Goal: Task Accomplishment & Management: Use online tool/utility

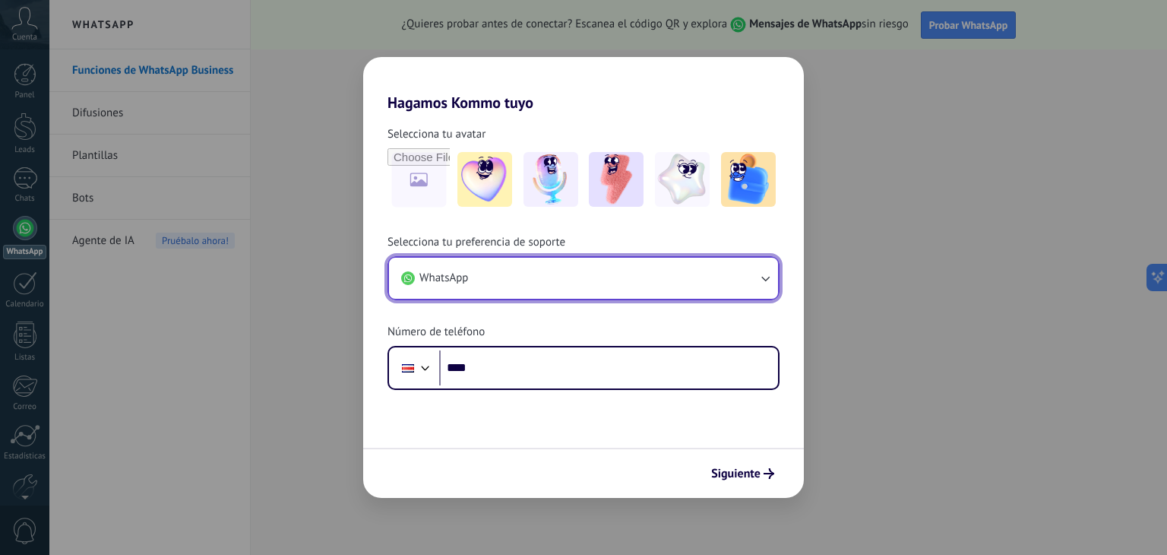
click at [495, 265] on button "WhatsApp" at bounding box center [583, 278] width 389 height 41
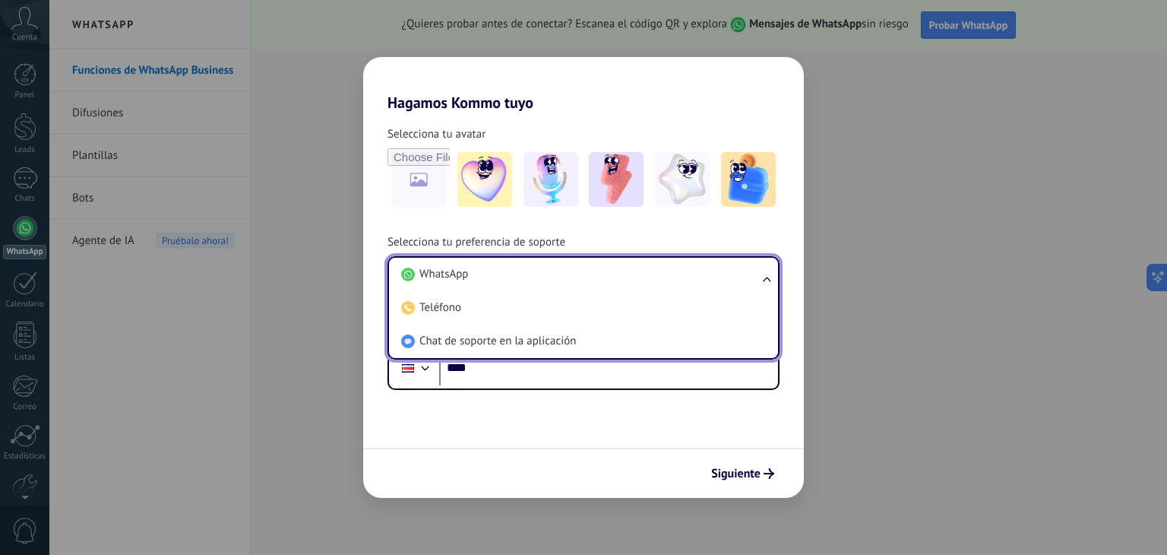
click at [495, 265] on li "WhatsApp" at bounding box center [580, 274] width 371 height 33
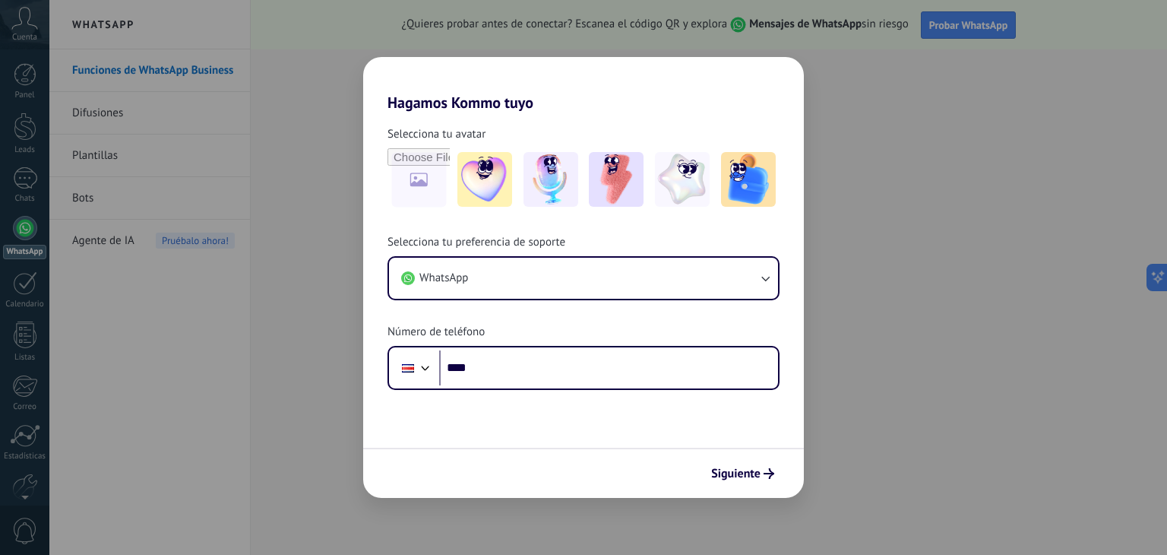
click at [518, 392] on form "Selecciona tu avatar Selecciona tu preferencia de soporte WhatsApp Número de te…" at bounding box center [583, 305] width 441 height 386
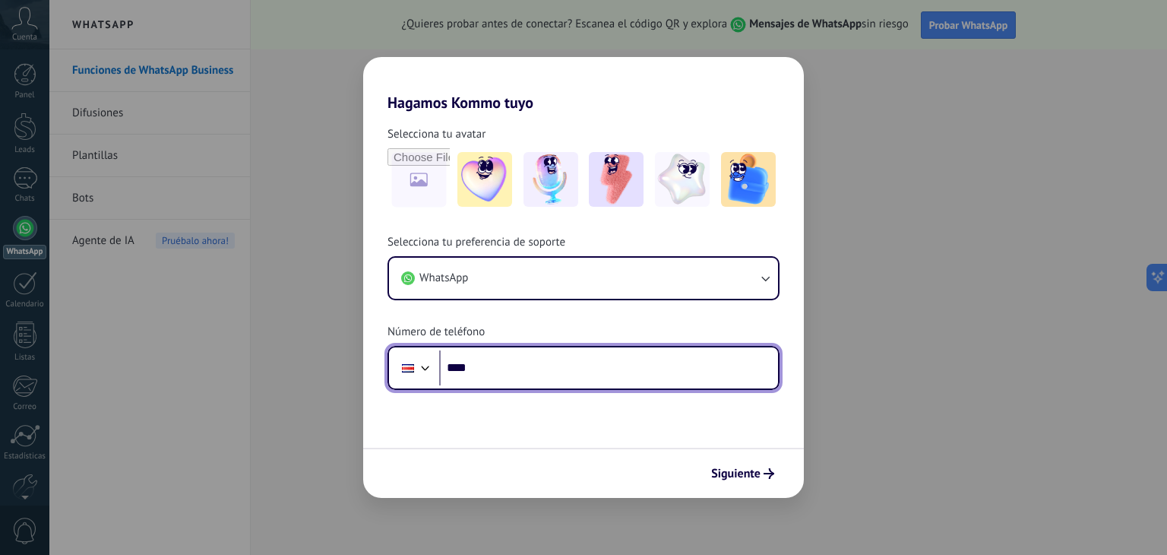
click at [541, 369] on input "****" at bounding box center [608, 367] width 339 height 35
type input "**********"
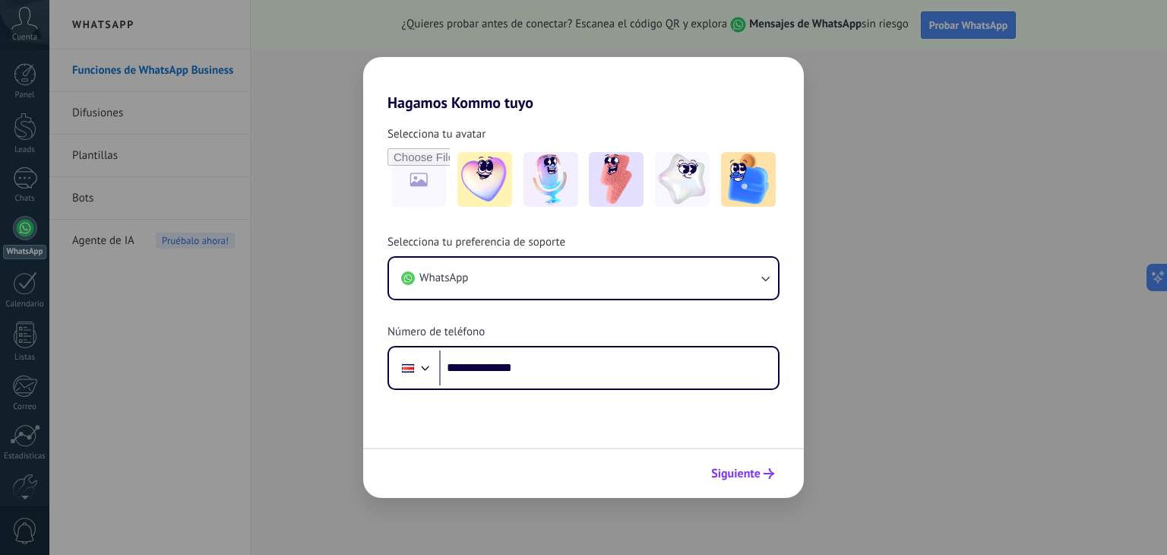
click at [733, 470] on span "Siguiente" at bounding box center [735, 473] width 49 height 11
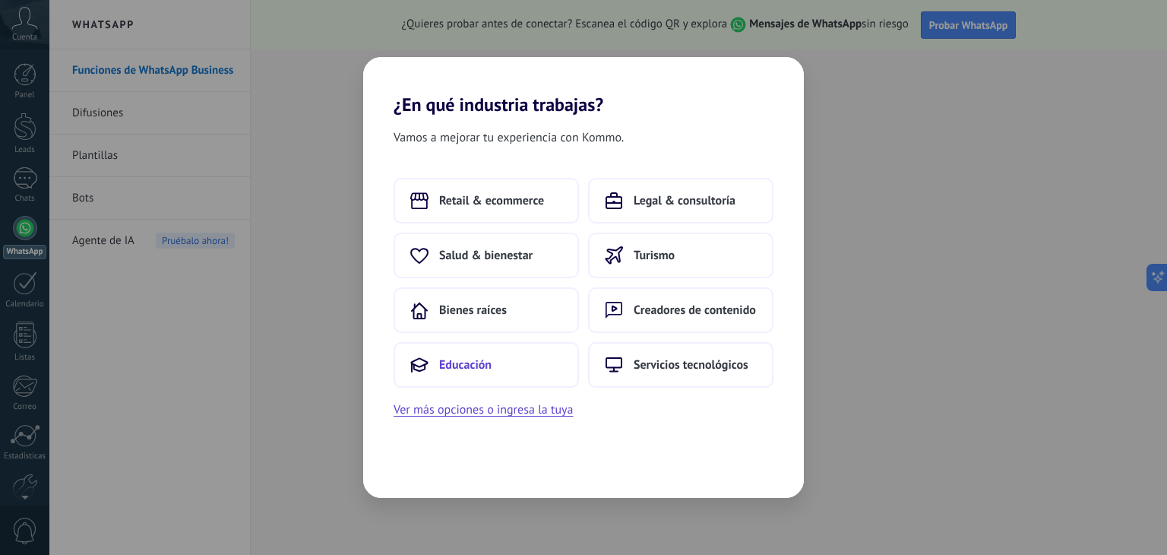
click at [493, 350] on button "Educación" at bounding box center [486, 365] width 185 height 46
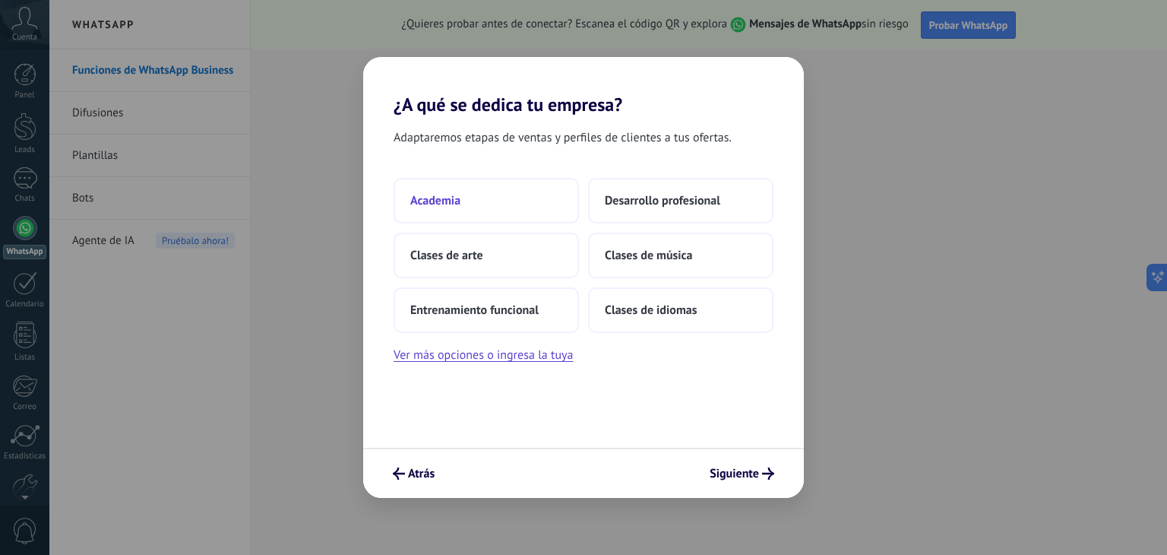
click at [451, 183] on button "Academia" at bounding box center [486, 201] width 185 height 46
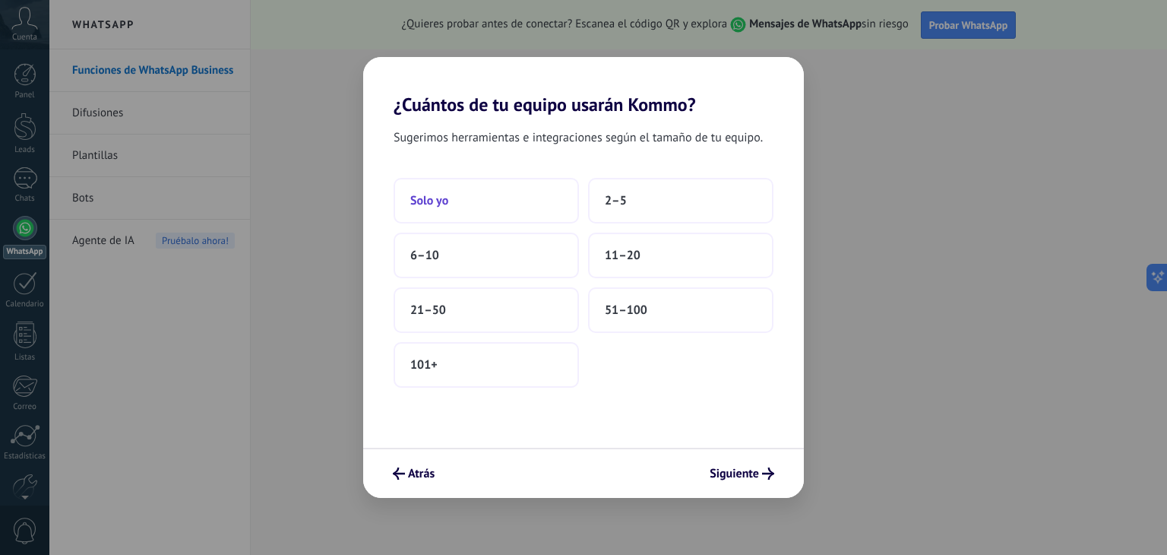
click at [455, 208] on button "Solo yo" at bounding box center [486, 201] width 185 height 46
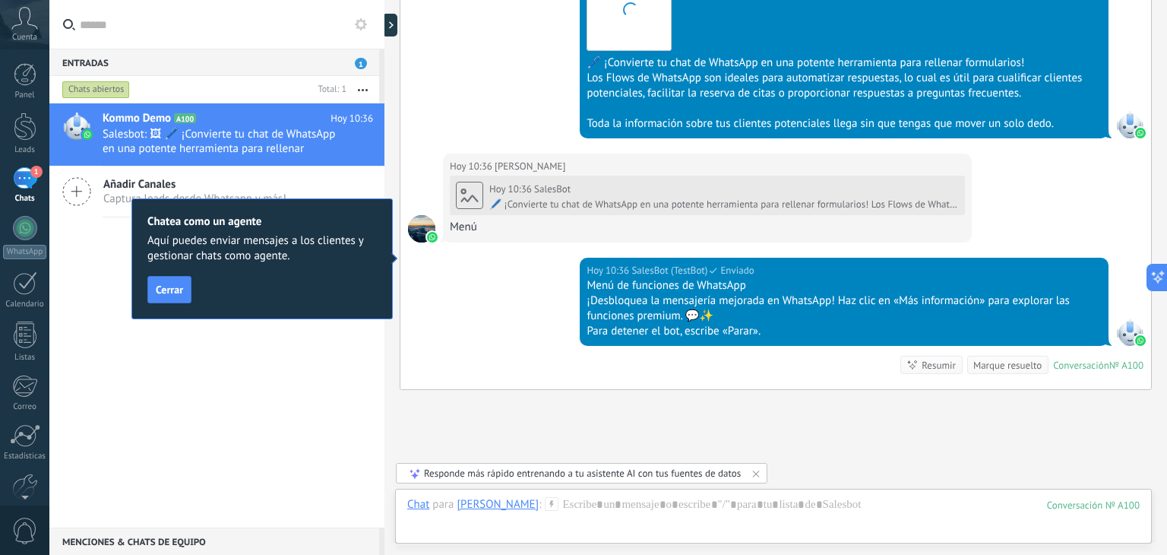
scroll to position [1197, 0]
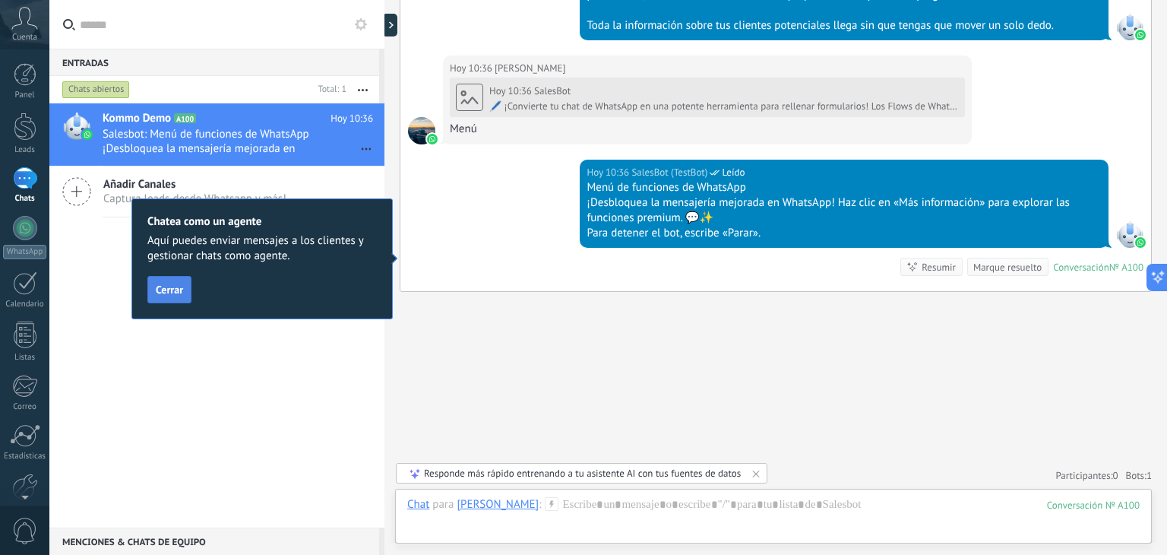
click at [171, 287] on span "Cerrar" at bounding box center [169, 289] width 27 height 11
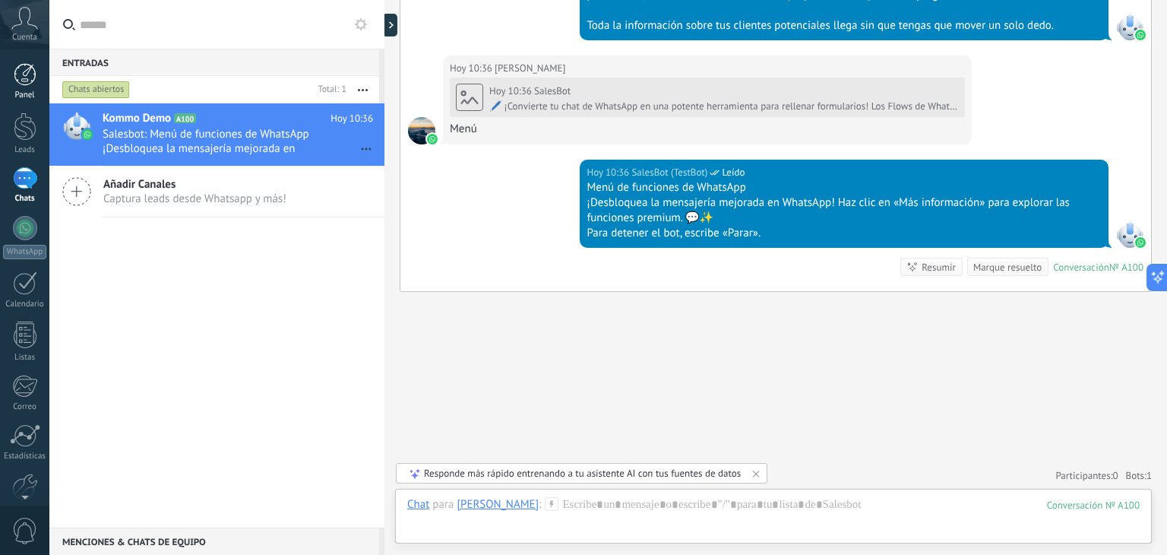
click at [18, 74] on div at bounding box center [25, 74] width 23 height 23
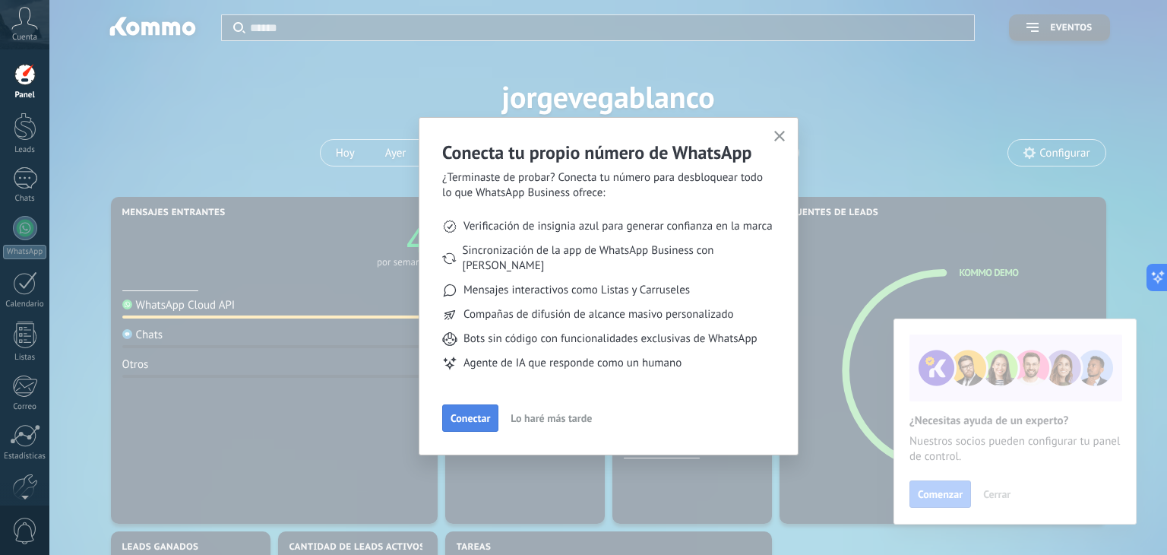
click at [475, 413] on span "Conectar" at bounding box center [471, 418] width 40 height 11
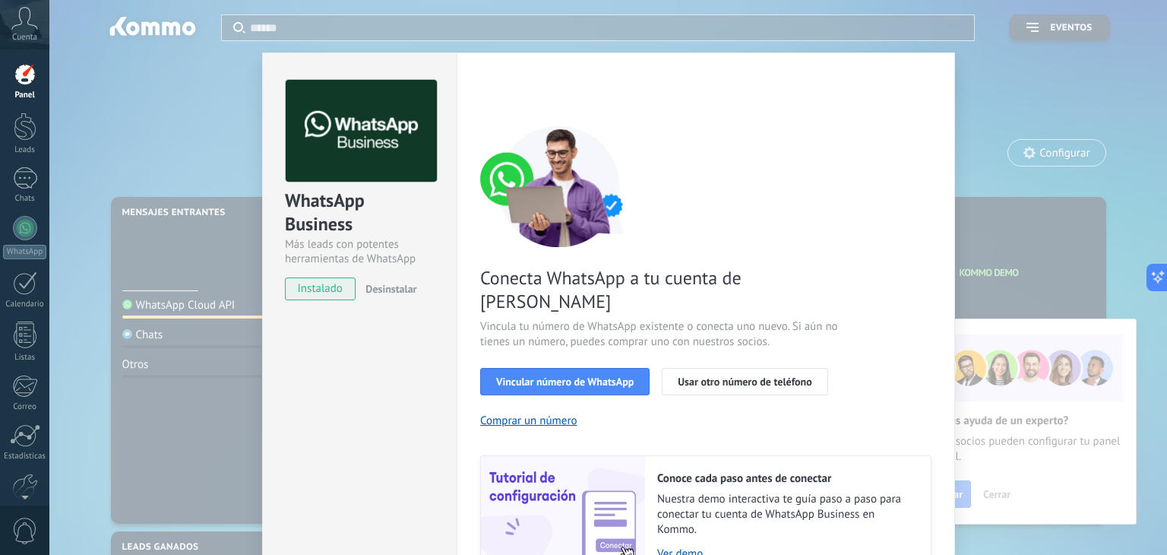
click at [328, 287] on span "instalado" at bounding box center [320, 288] width 69 height 23
click at [540, 376] on span "Vincular número de WhatsApp" at bounding box center [565, 381] width 138 height 11
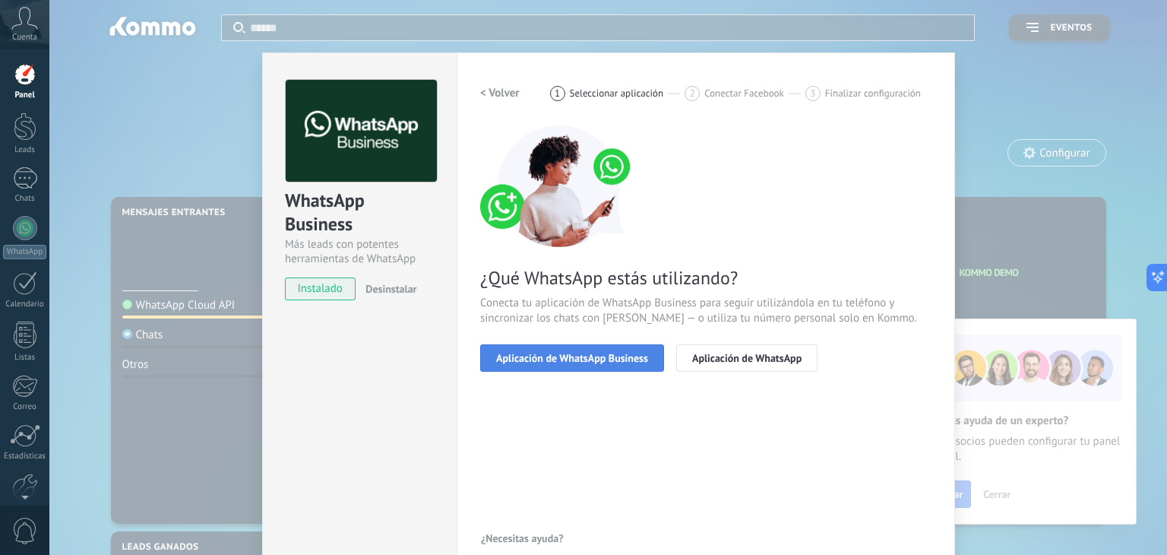
click at [574, 356] on span "Aplicación de WhatsApp Business" at bounding box center [572, 358] width 152 height 11
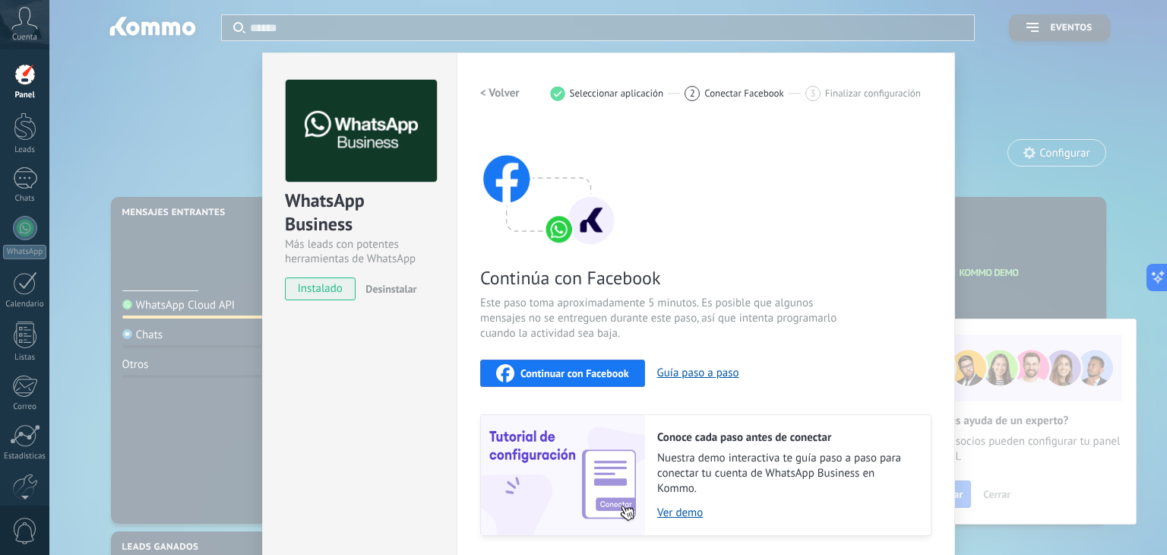
scroll to position [48, 0]
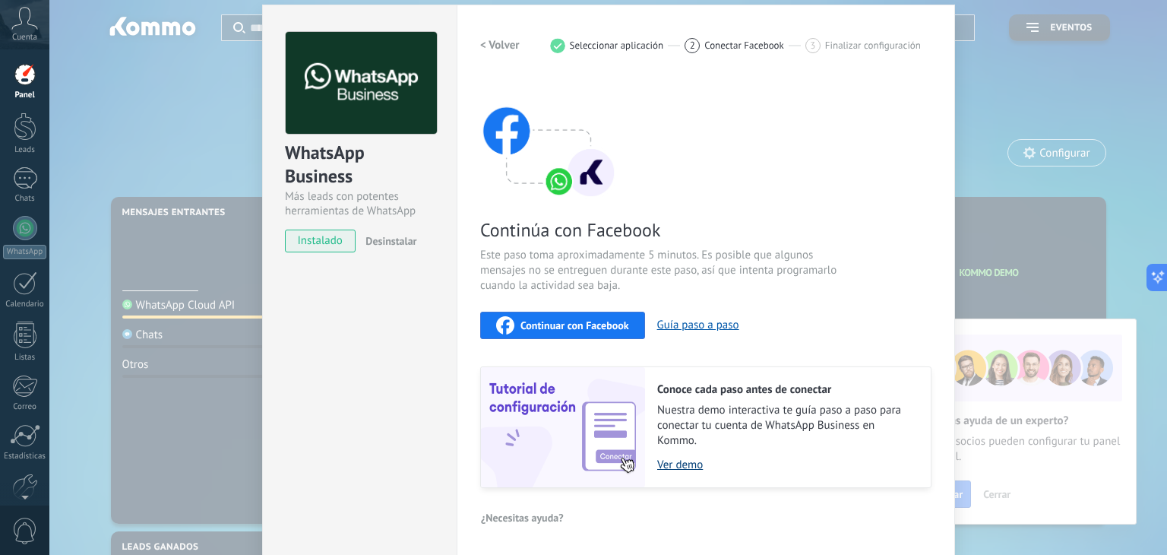
click at [692, 464] on link "Ver demo" at bounding box center [786, 465] width 258 height 14
click at [825, 175] on div "Continúa con Facebook Este paso toma aproximadamente 5 minutos. Es posible que …" at bounding box center [705, 283] width 451 height 410
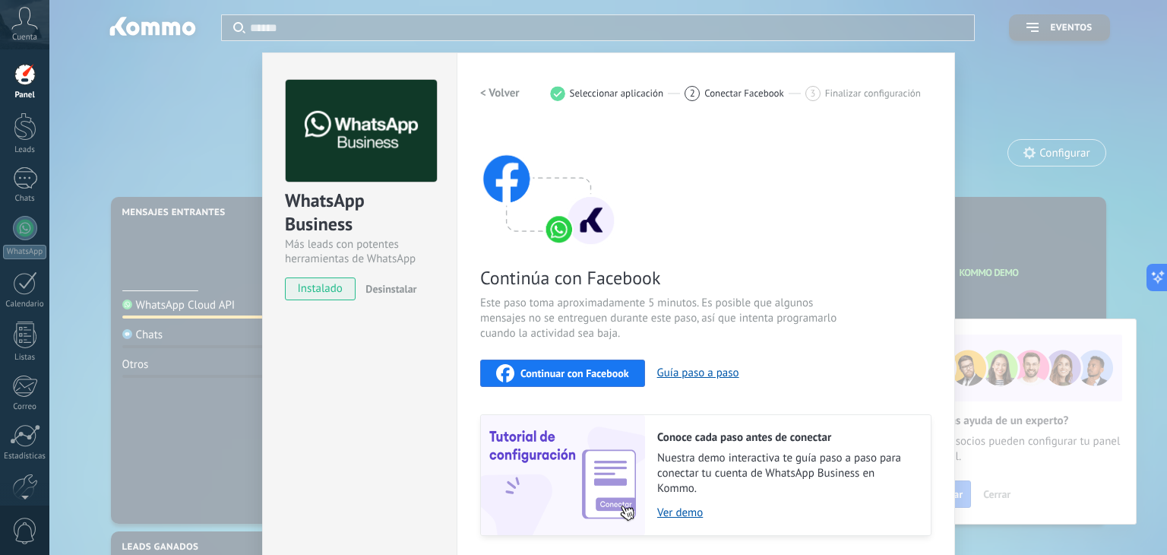
click at [325, 288] on span "instalado" at bounding box center [320, 288] width 69 height 23
click at [569, 252] on div "Continúa con Facebook Este paso toma aproximadamente 5 minutos. Es posible que …" at bounding box center [705, 330] width 451 height 410
click at [702, 372] on button "Guía paso a paso" at bounding box center [698, 373] width 82 height 14
click at [596, 382] on button "Continuar con Facebook" at bounding box center [562, 372] width 165 height 27
click at [806, 233] on div "Continúa con Facebook Este paso toma aproximadamente 5 minutos. Es posible que …" at bounding box center [705, 330] width 451 height 410
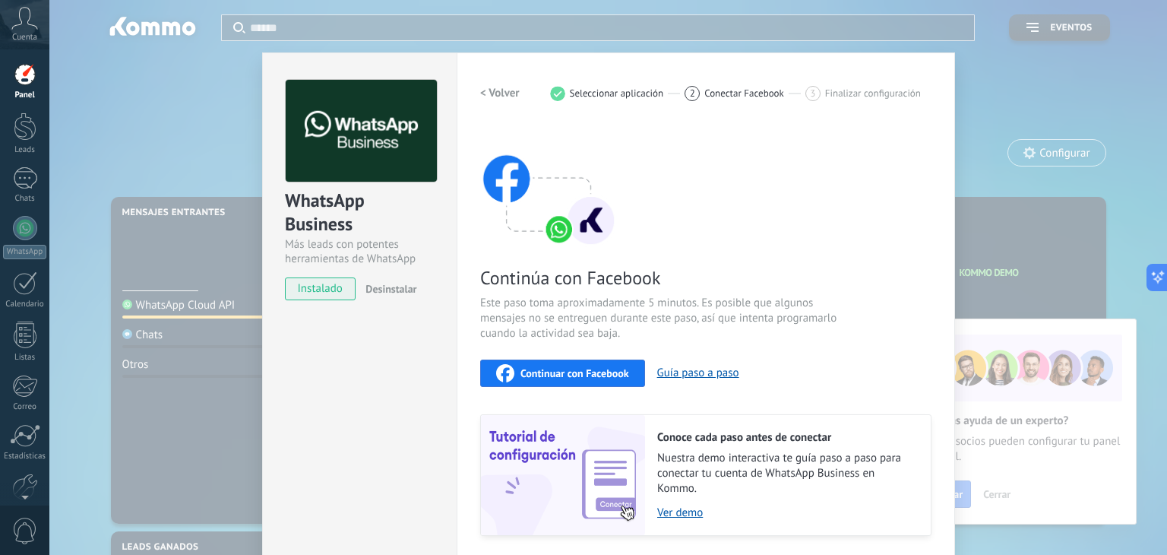
scroll to position [48, 0]
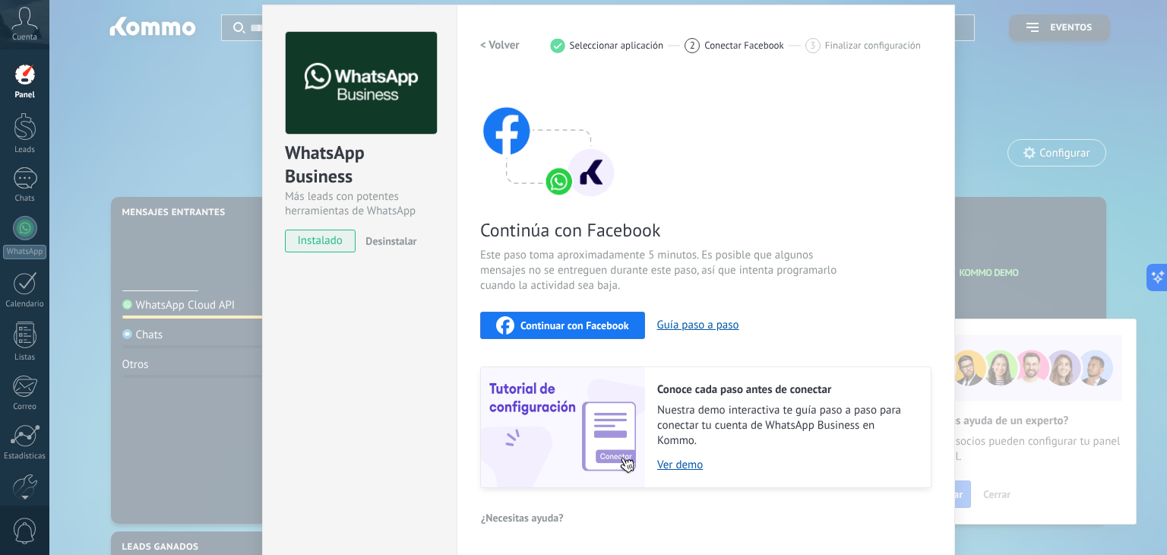
click at [725, 40] on span "Conectar Facebook" at bounding box center [745, 45] width 80 height 11
click at [687, 463] on link "Ver demo" at bounding box center [786, 465] width 258 height 14
click at [572, 130] on img at bounding box center [548, 139] width 137 height 122
click at [319, 235] on span "instalado" at bounding box center [320, 241] width 69 height 23
click at [27, 170] on div "1" at bounding box center [25, 178] width 24 height 22
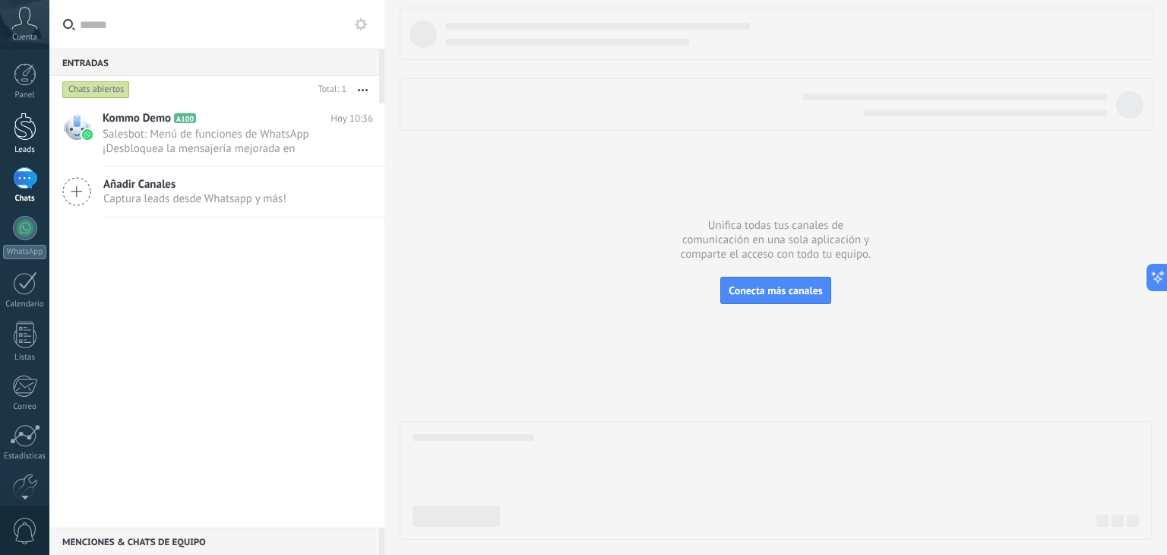
click at [36, 122] on link "Leads" at bounding box center [24, 133] width 49 height 43
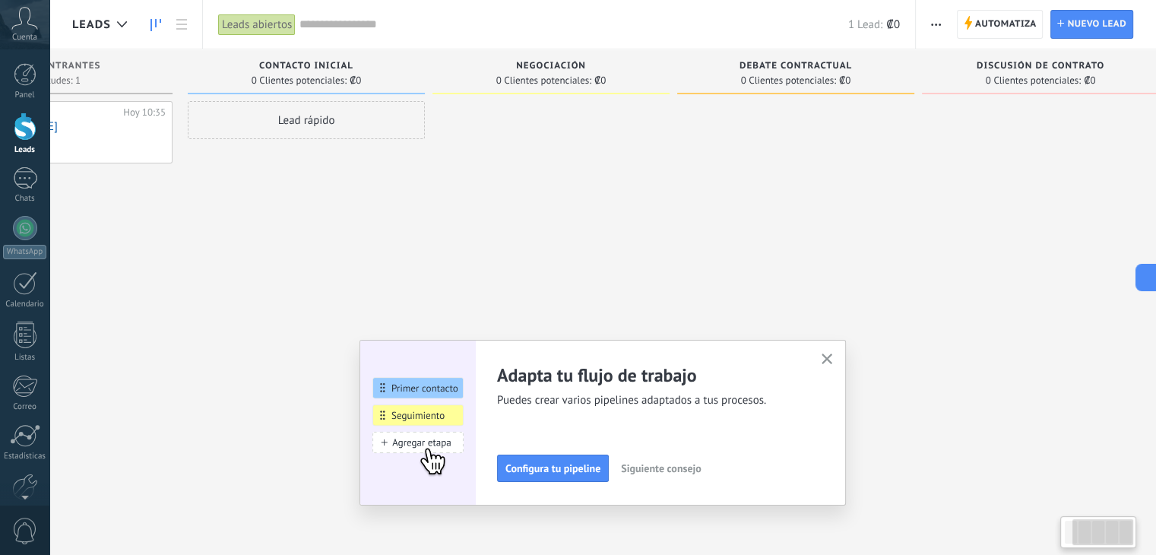
scroll to position [0, 163]
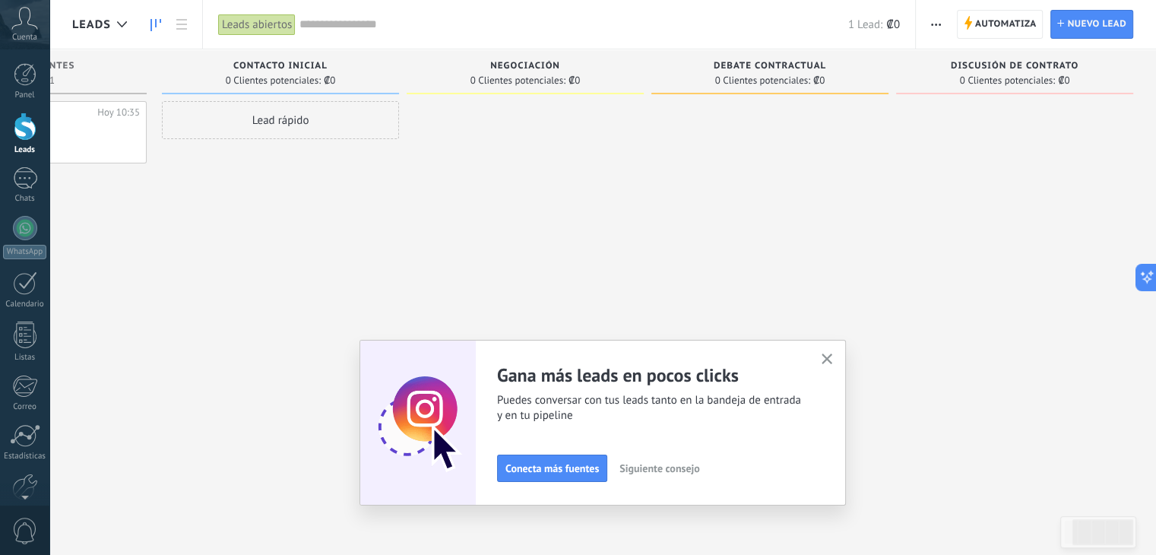
click at [833, 353] on icon "button" at bounding box center [827, 358] width 11 height 11
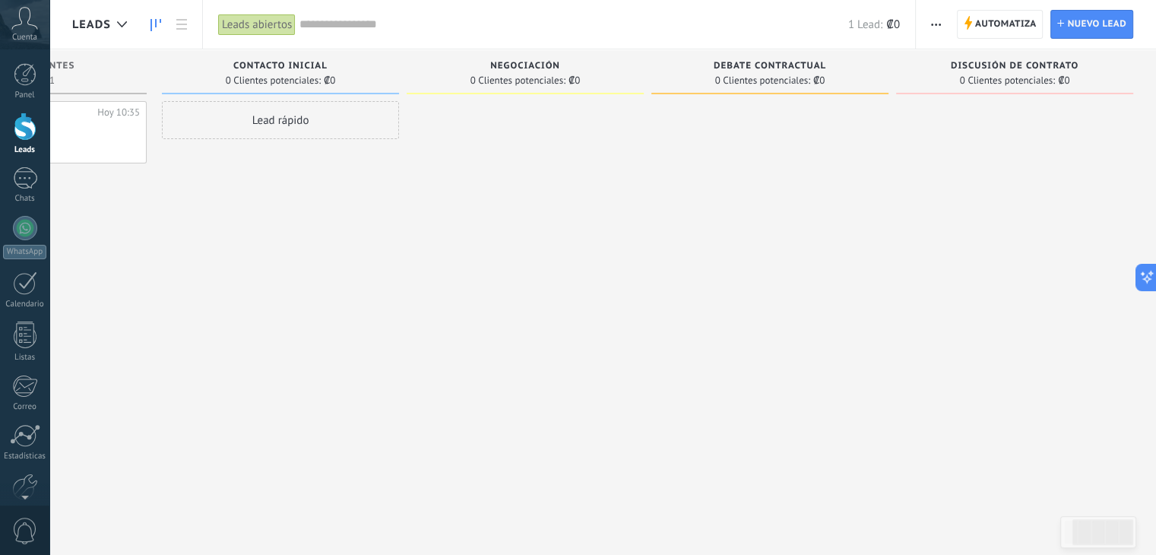
scroll to position [0, 0]
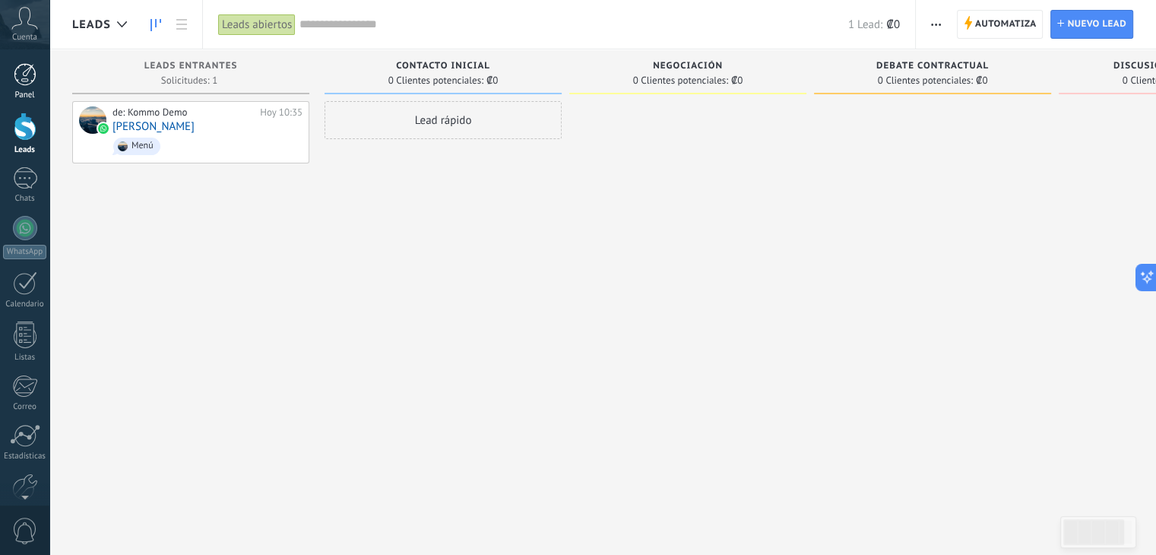
click at [30, 91] on div "Panel" at bounding box center [25, 95] width 44 height 10
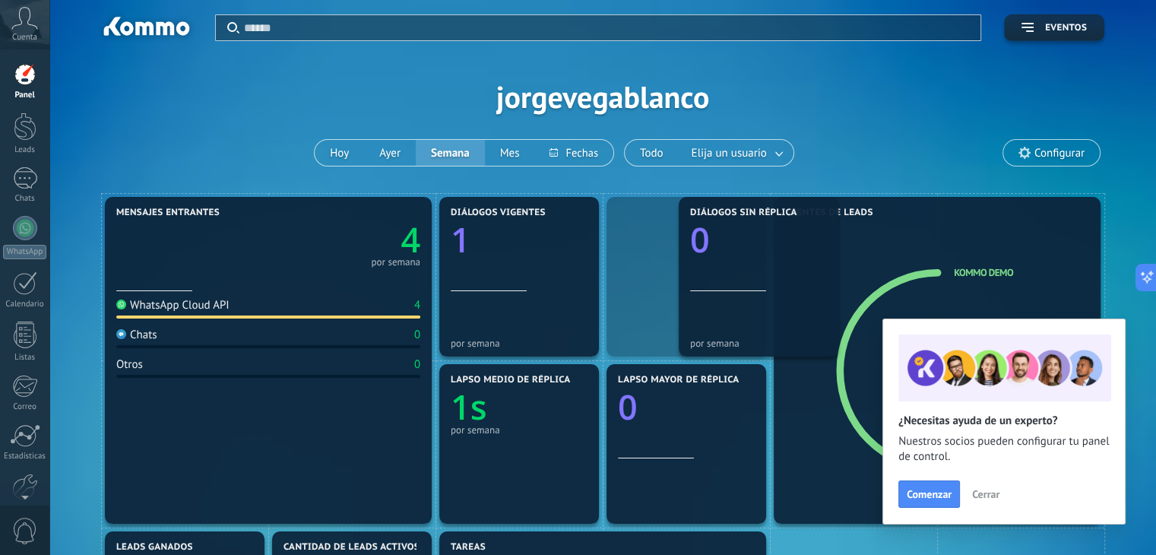
drag, startPoint x: 746, startPoint y: 328, endPoint x: 845, endPoint y: 182, distance: 175.6
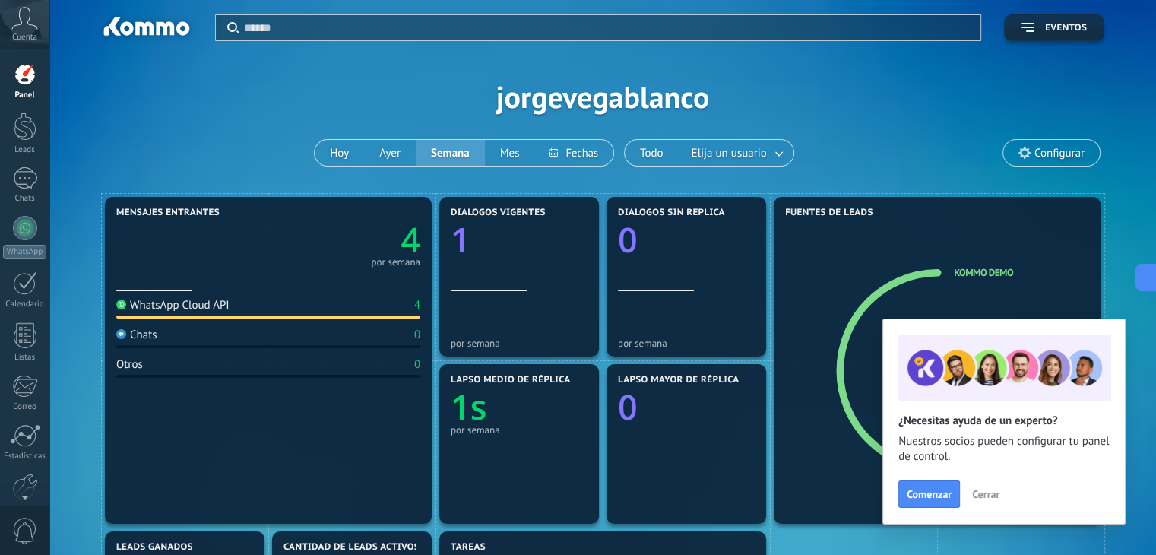
click at [986, 493] on span "Cerrar" at bounding box center [985, 494] width 27 height 11
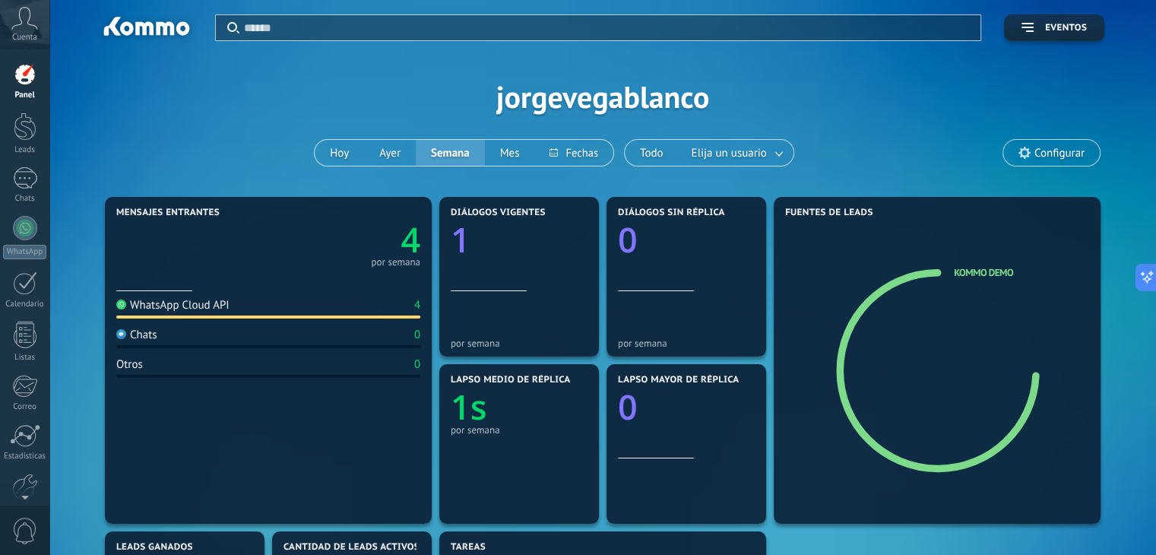
click at [25, 28] on icon at bounding box center [24, 18] width 27 height 23
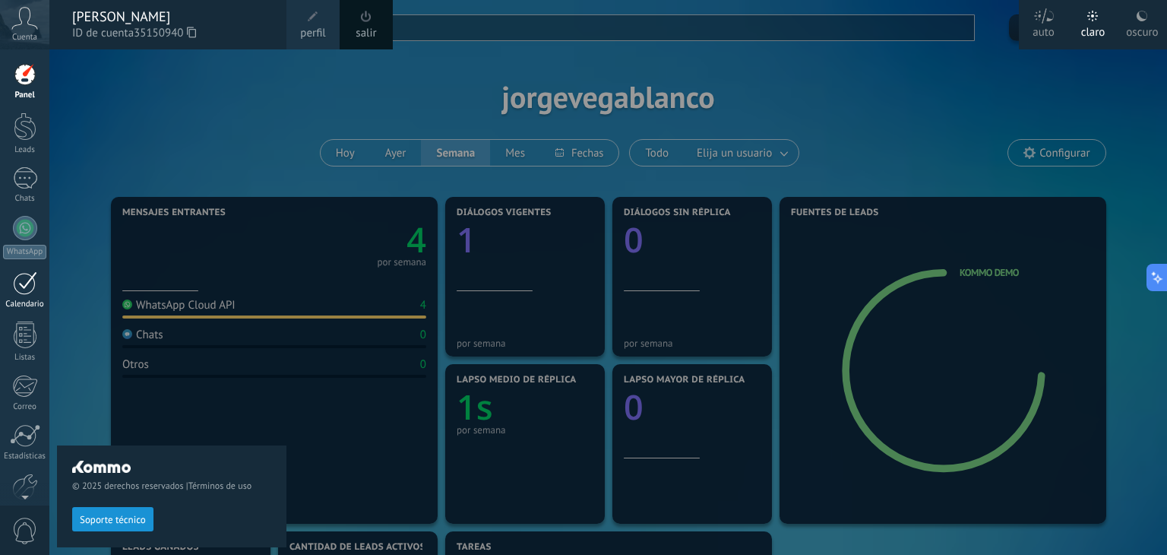
click at [18, 280] on div at bounding box center [25, 283] width 24 height 24
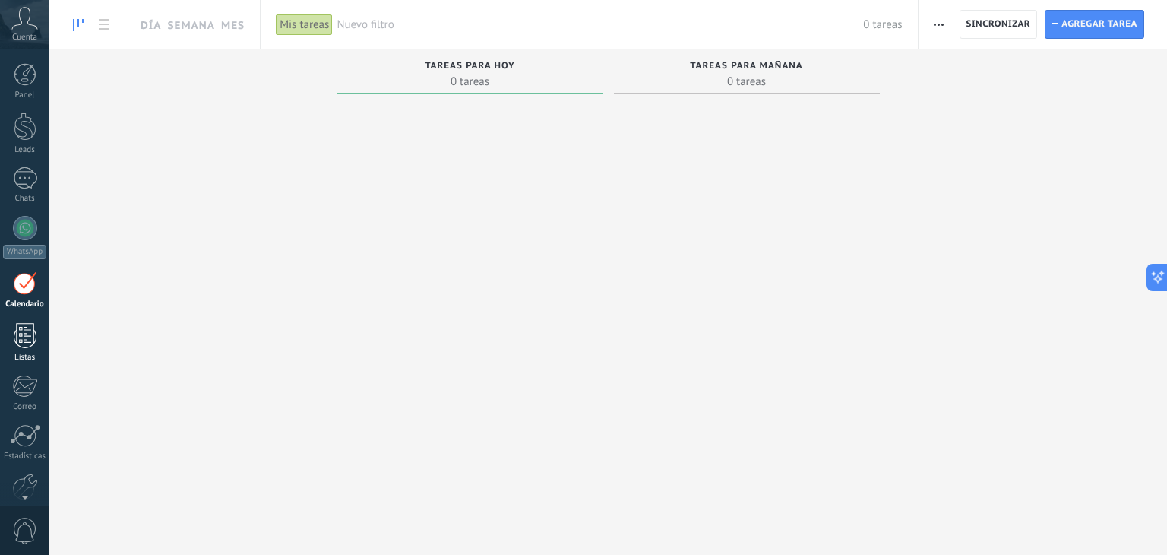
click at [18, 332] on div at bounding box center [25, 334] width 23 height 27
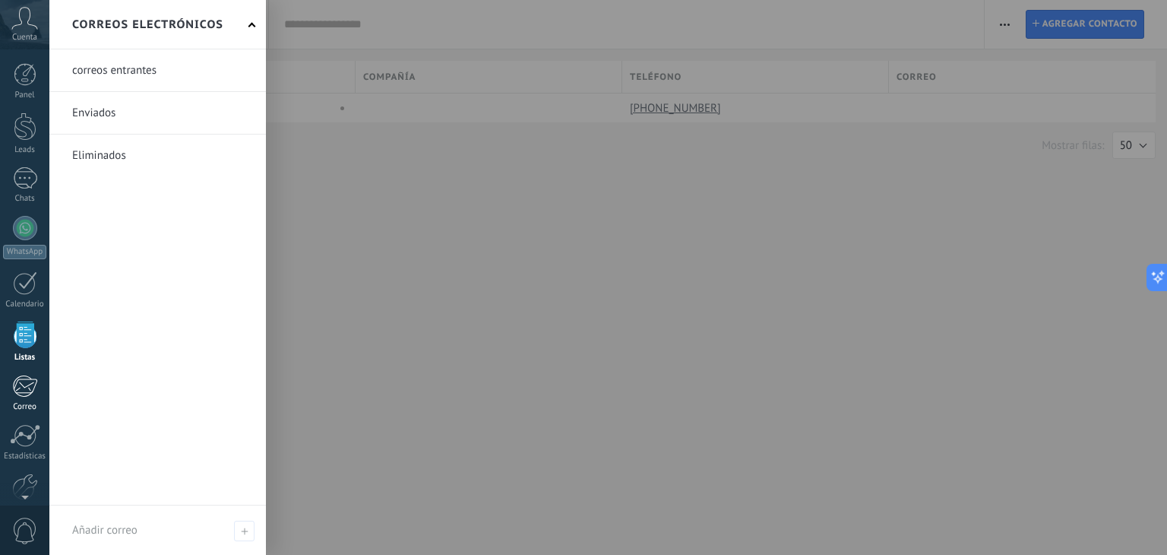
click at [24, 387] on div at bounding box center [24, 386] width 25 height 23
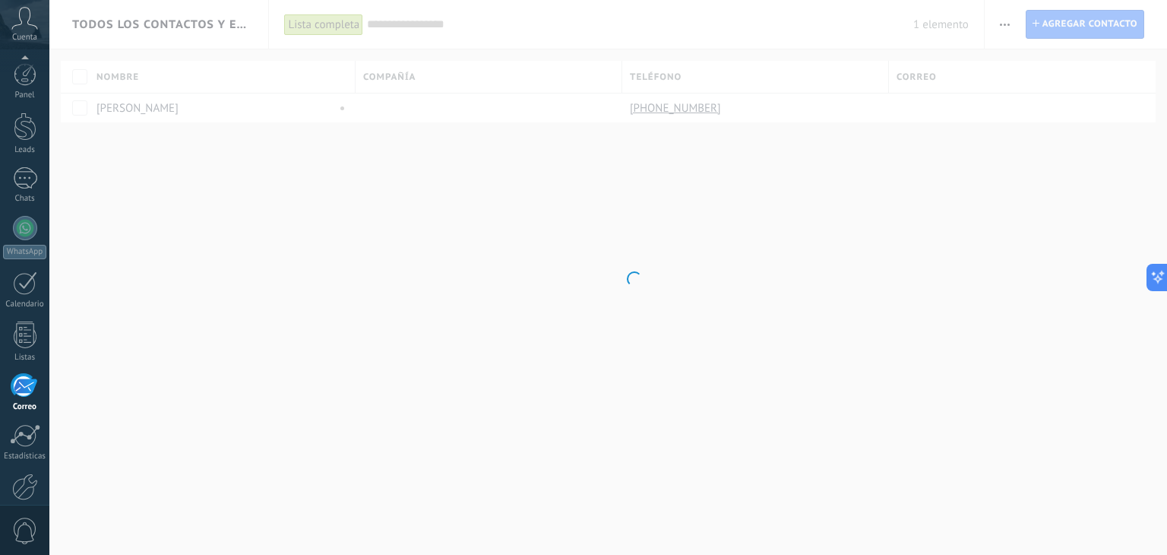
scroll to position [77, 0]
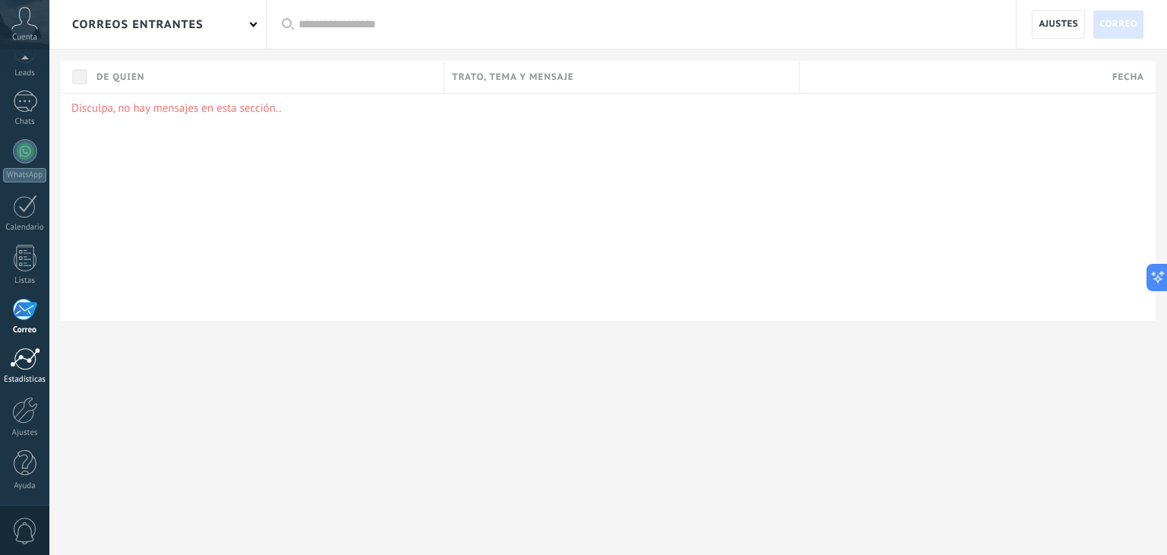
click at [30, 366] on div at bounding box center [25, 358] width 30 height 23
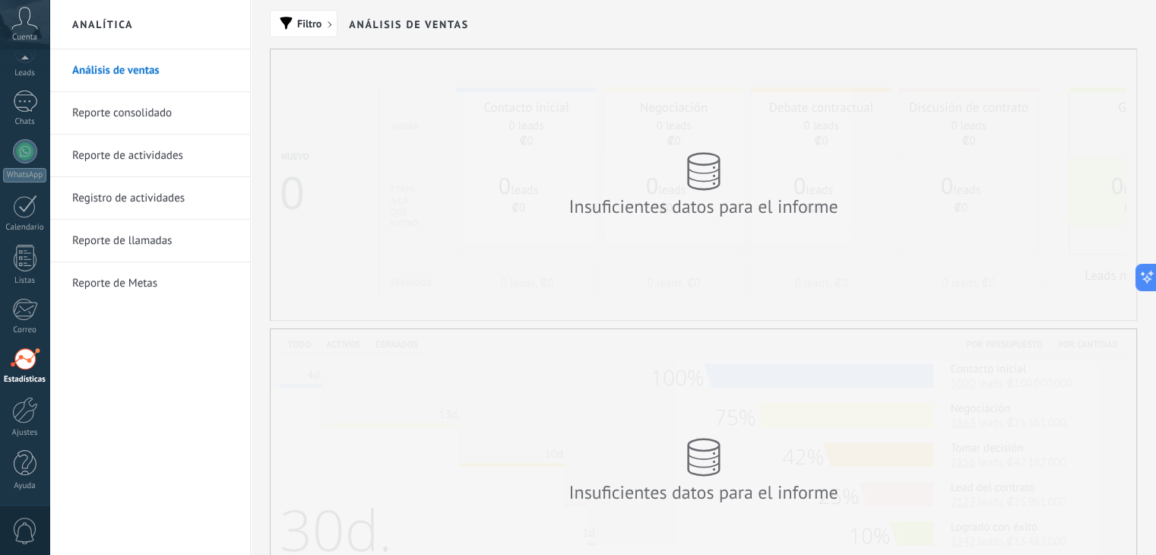
click at [16, 26] on icon at bounding box center [24, 18] width 27 height 23
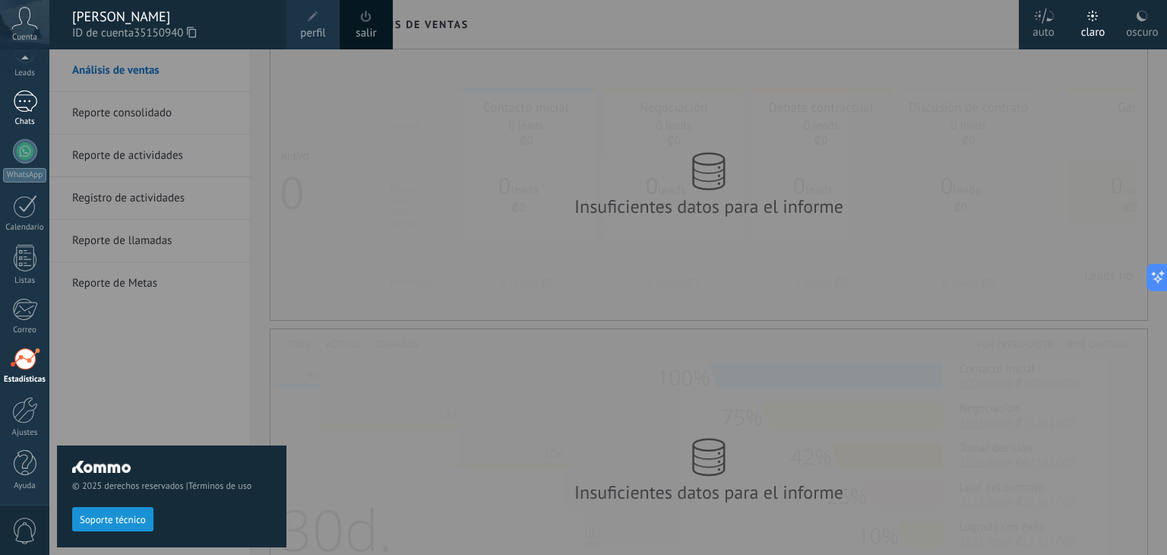
scroll to position [74, 0]
click at [20, 125] on div "Chats" at bounding box center [25, 124] width 44 height 10
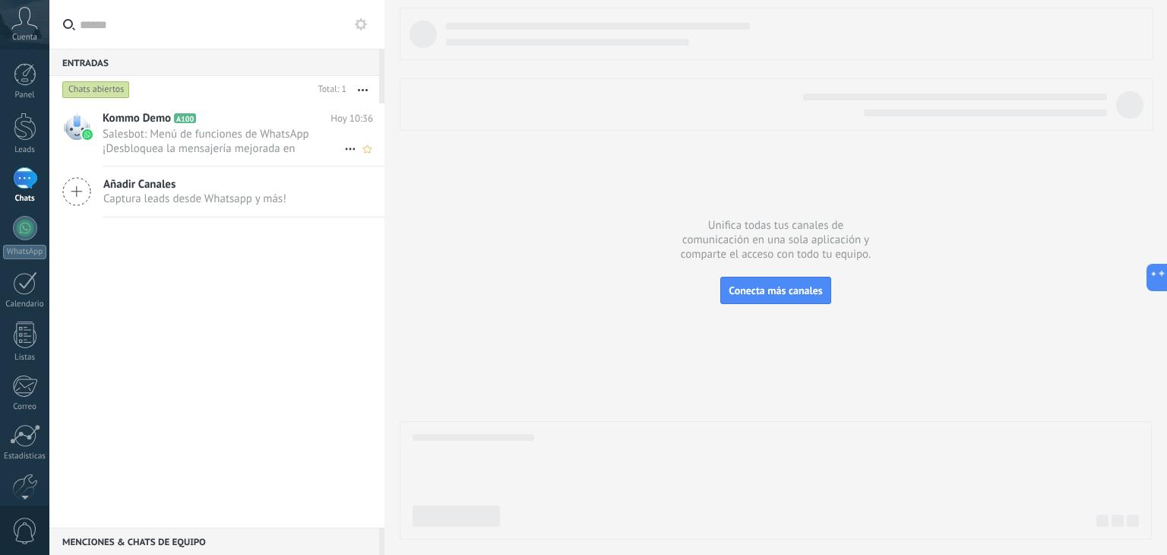
click at [198, 127] on span "Salesbot: Menú de funciones de WhatsApp ¡Desbloquea la mensajería mejorada en W…" at bounding box center [224, 141] width 242 height 29
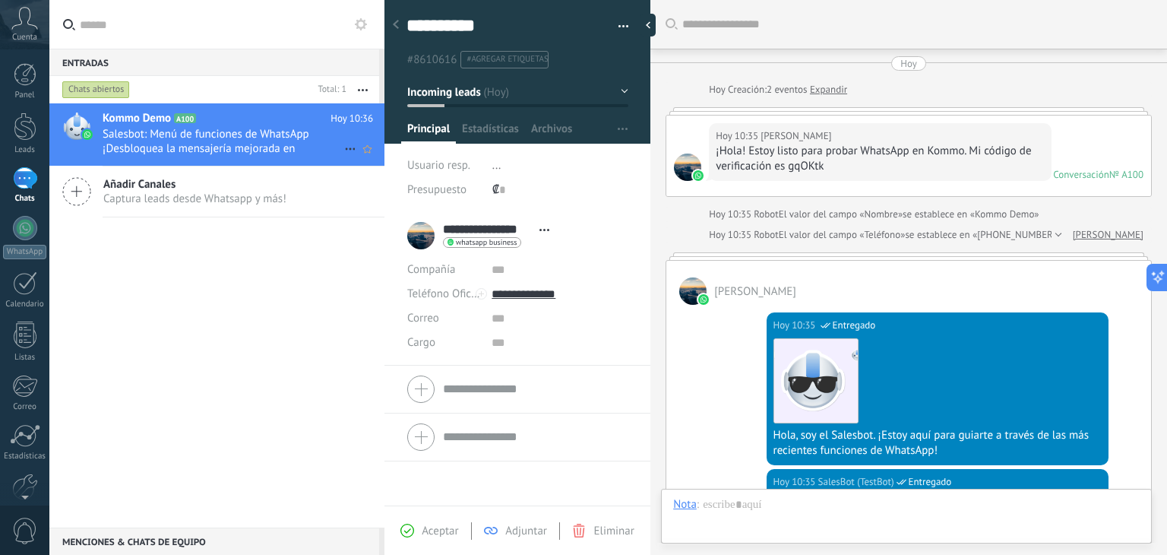
scroll to position [1347, 0]
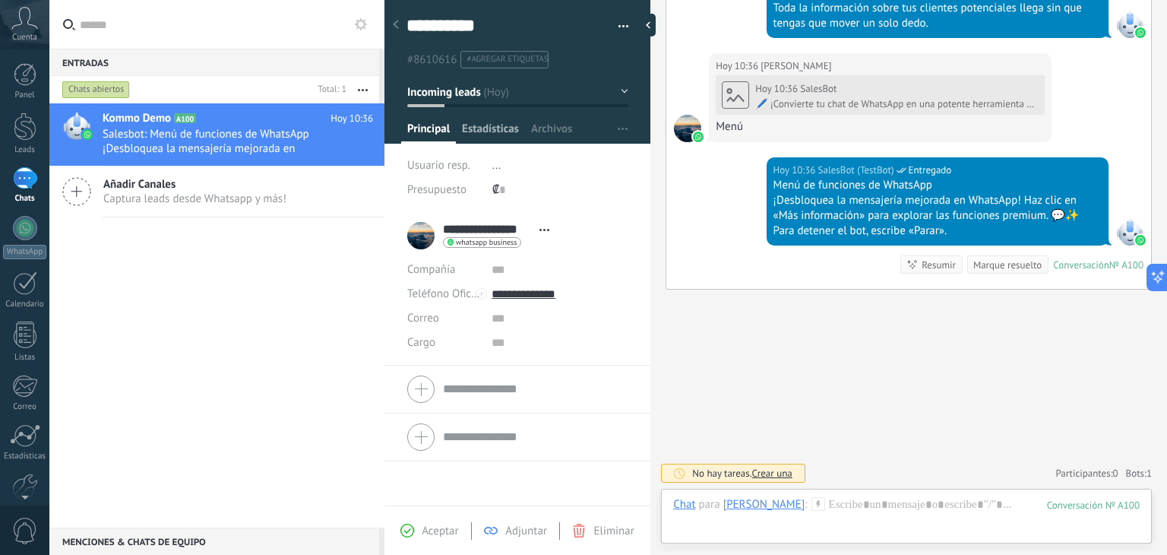
click at [483, 128] on span "Estadísticas" at bounding box center [490, 133] width 57 height 22
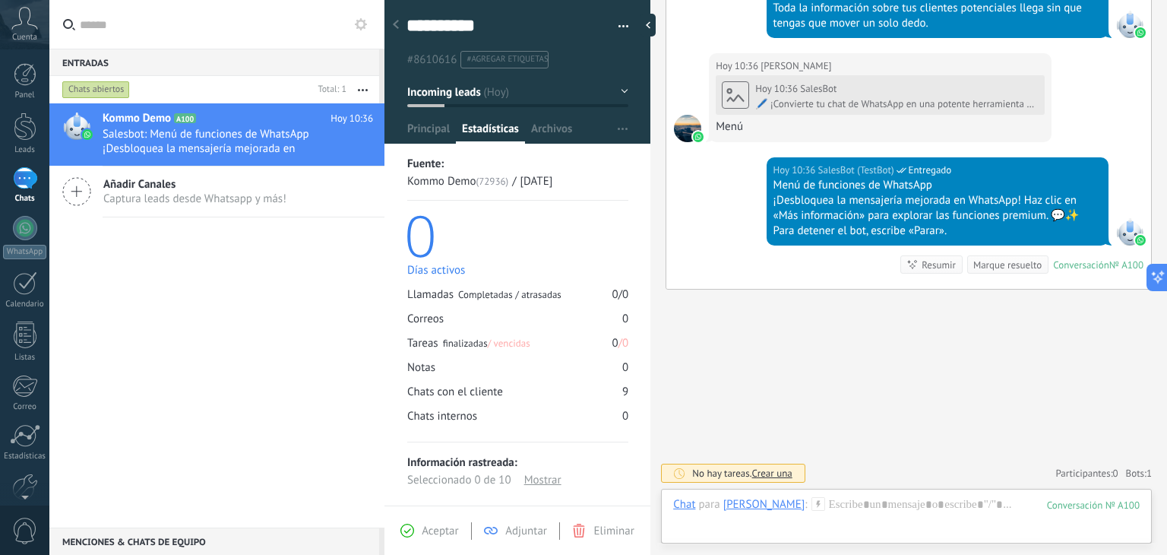
click at [541, 119] on div at bounding box center [518, 67] width 267 height 154
click at [545, 122] on span "Archivos" at bounding box center [551, 133] width 41 height 22
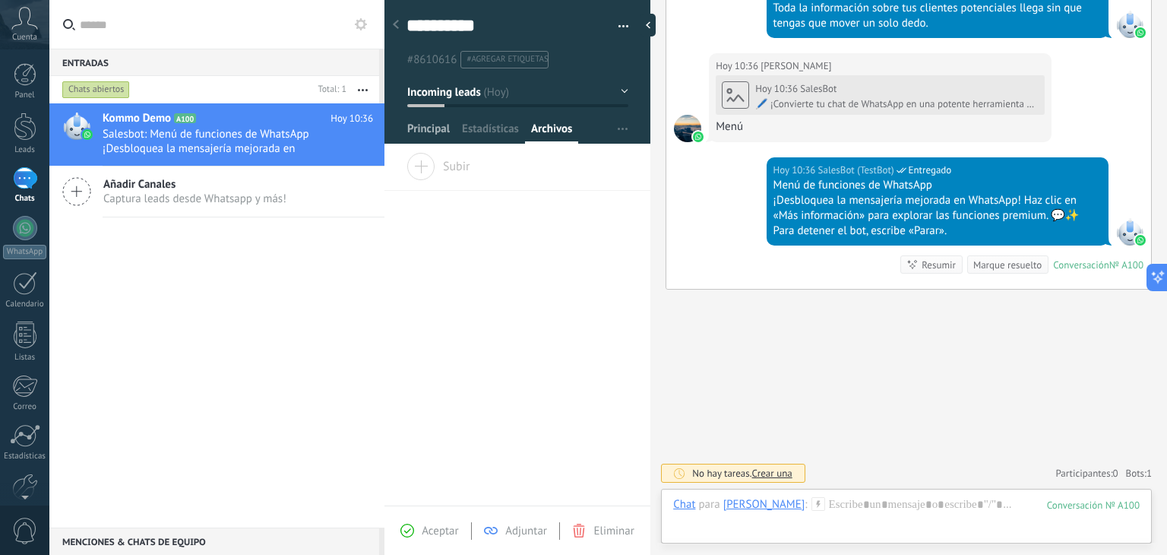
click at [425, 131] on span "Principal" at bounding box center [428, 133] width 43 height 22
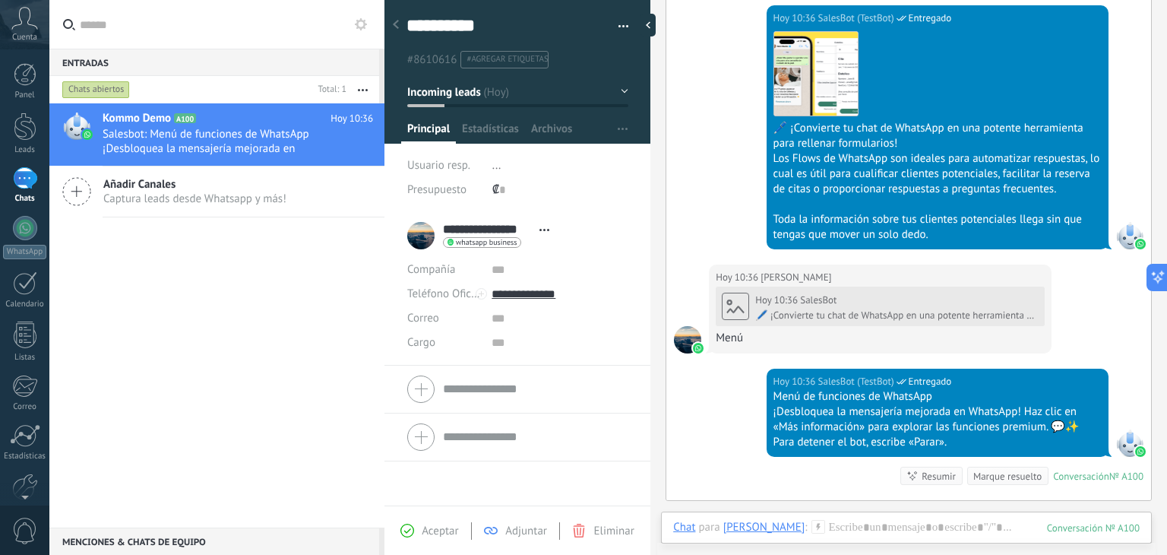
scroll to position [1347, 0]
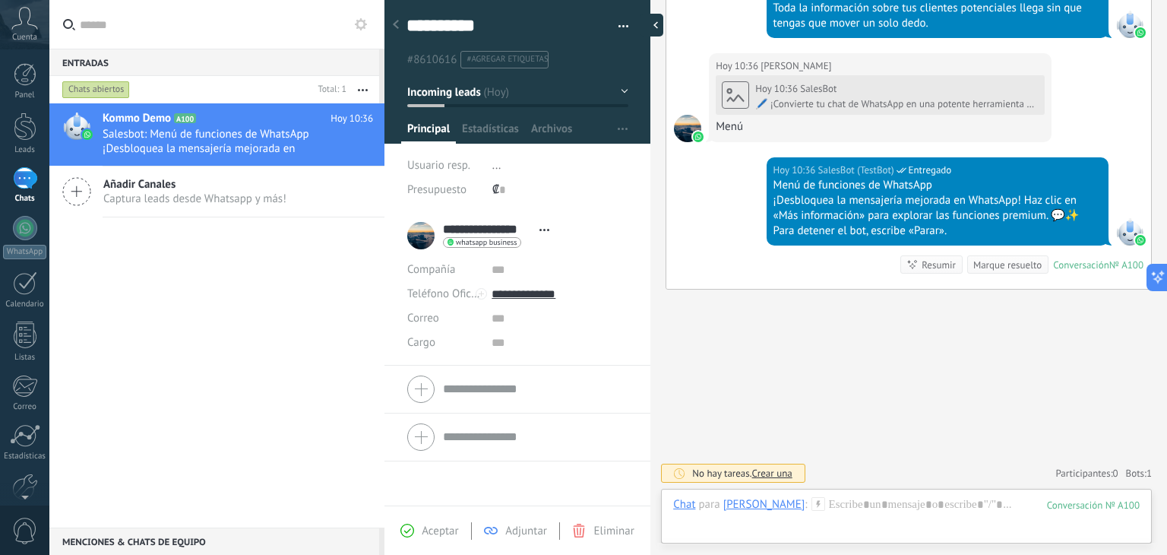
click at [652, 19] on div at bounding box center [652, 25] width 23 height 23
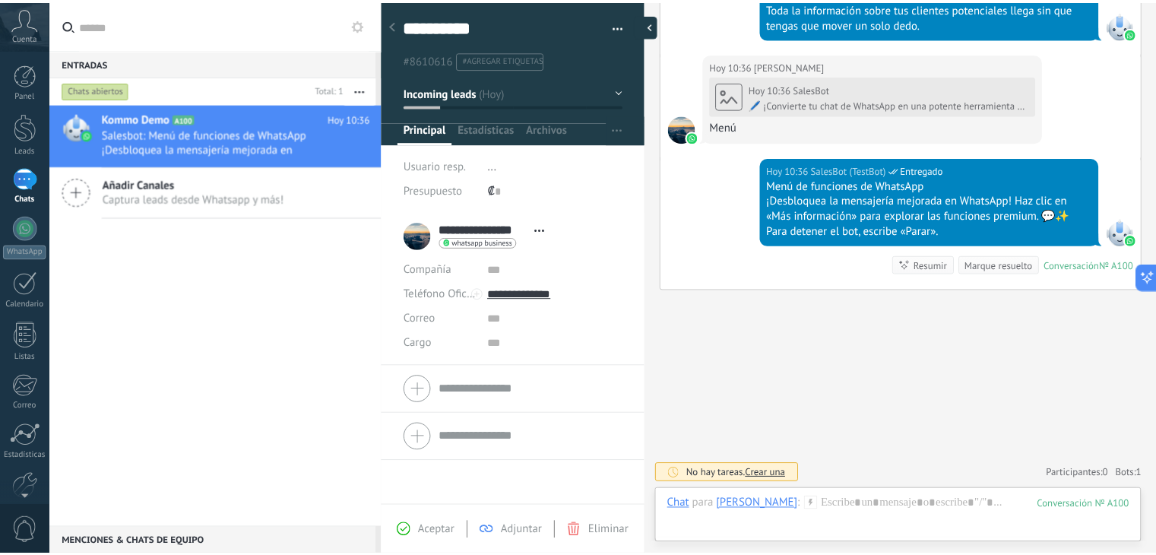
scroll to position [1197, 0]
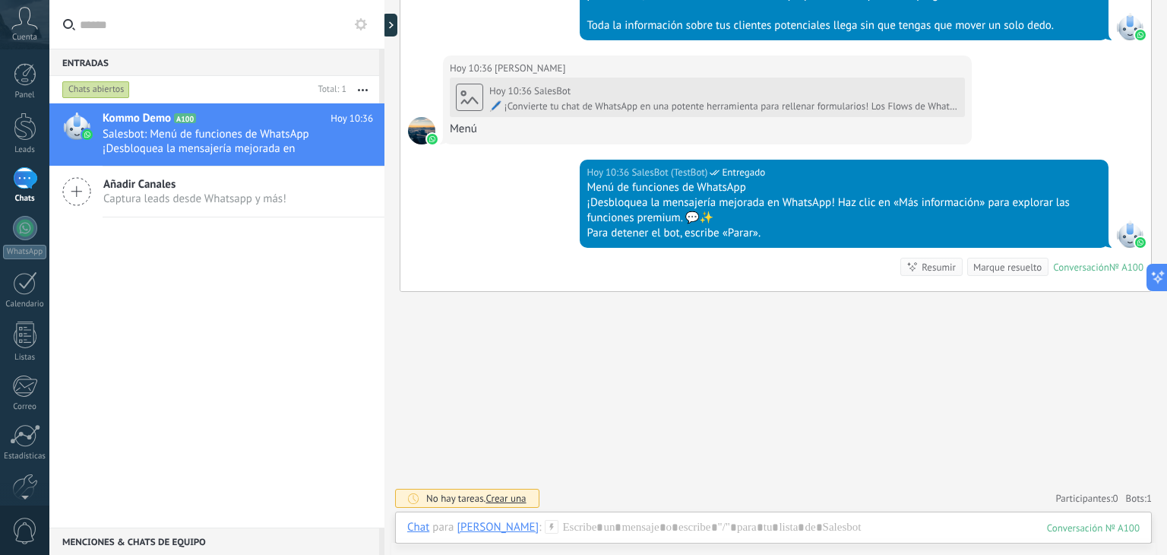
click at [18, 31] on div "Cuenta" at bounding box center [24, 24] width 49 height 49
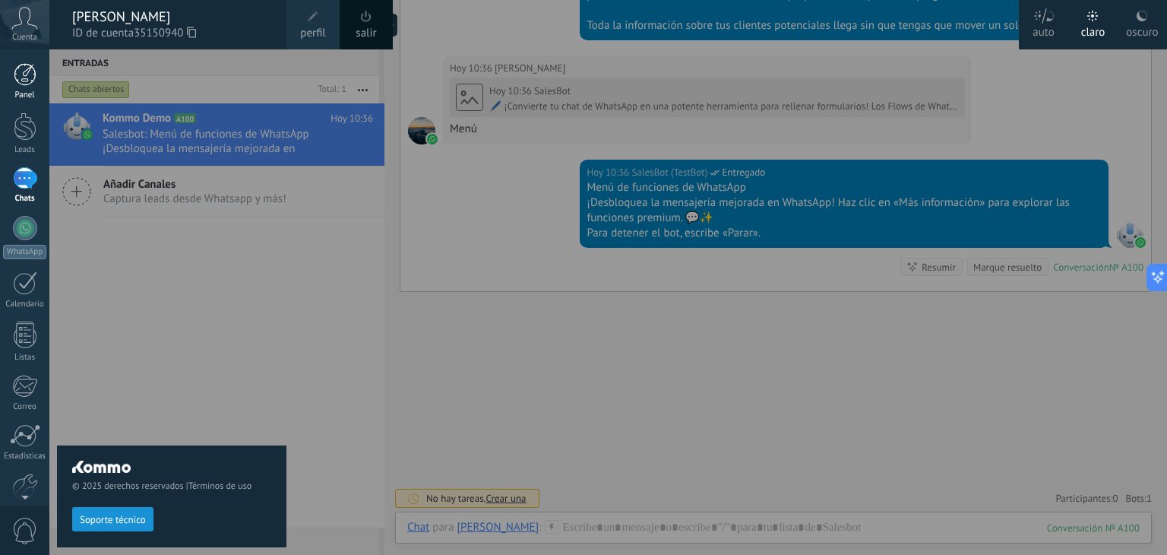
click at [30, 98] on div "Panel" at bounding box center [25, 95] width 44 height 10
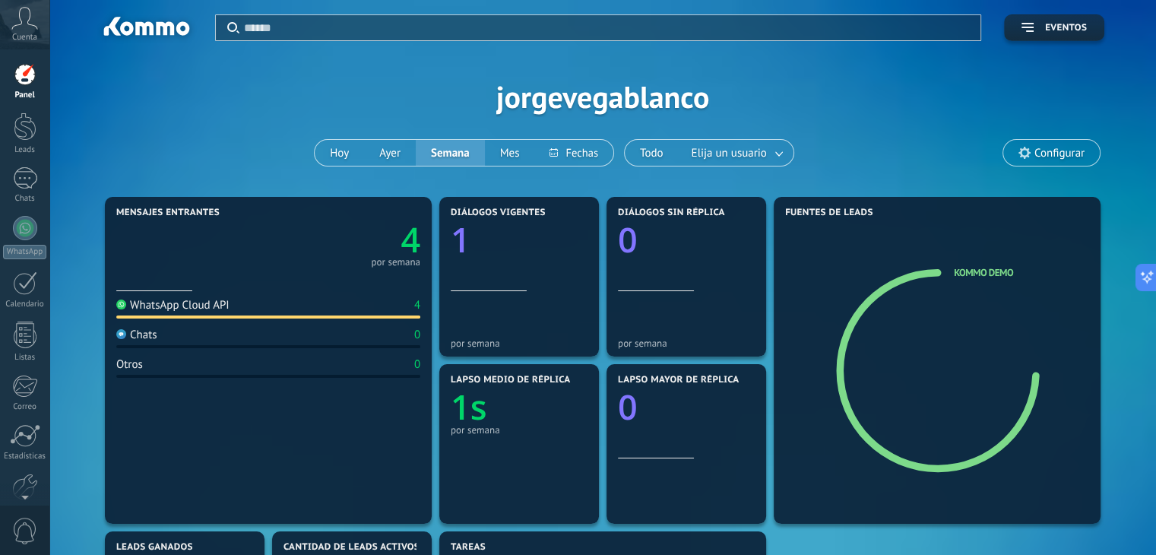
click at [24, 23] on icon at bounding box center [24, 18] width 27 height 23
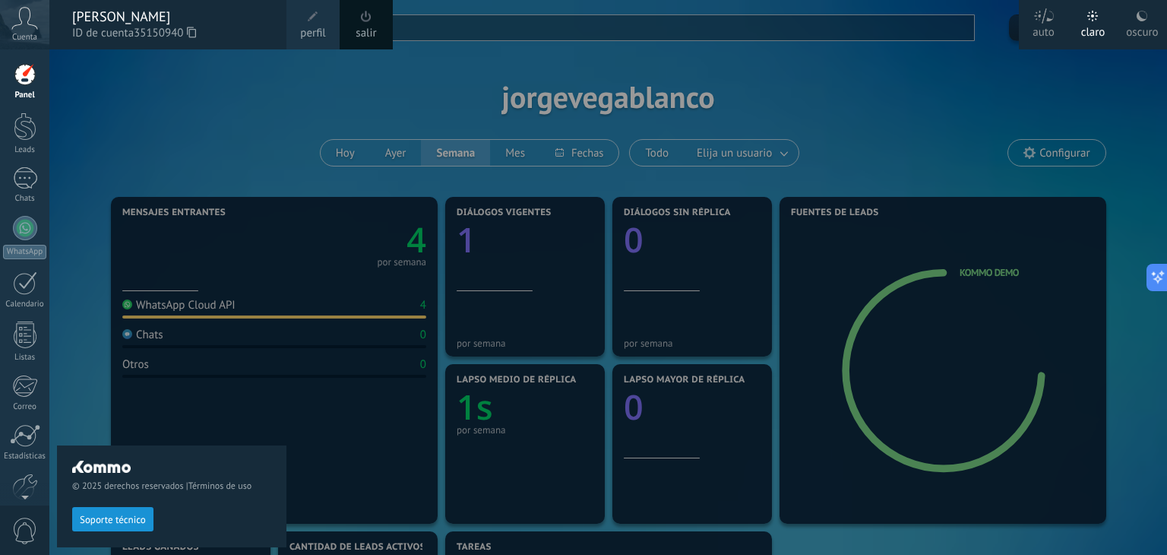
click at [24, 23] on icon at bounding box center [24, 18] width 27 height 23
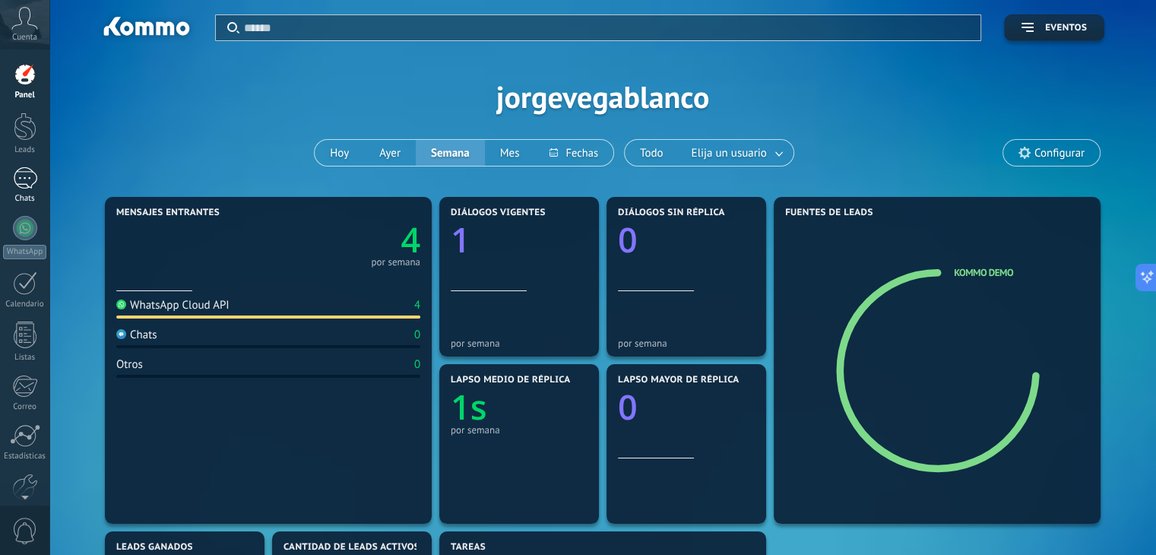
click at [24, 189] on link "1 Chats" at bounding box center [24, 185] width 49 height 36
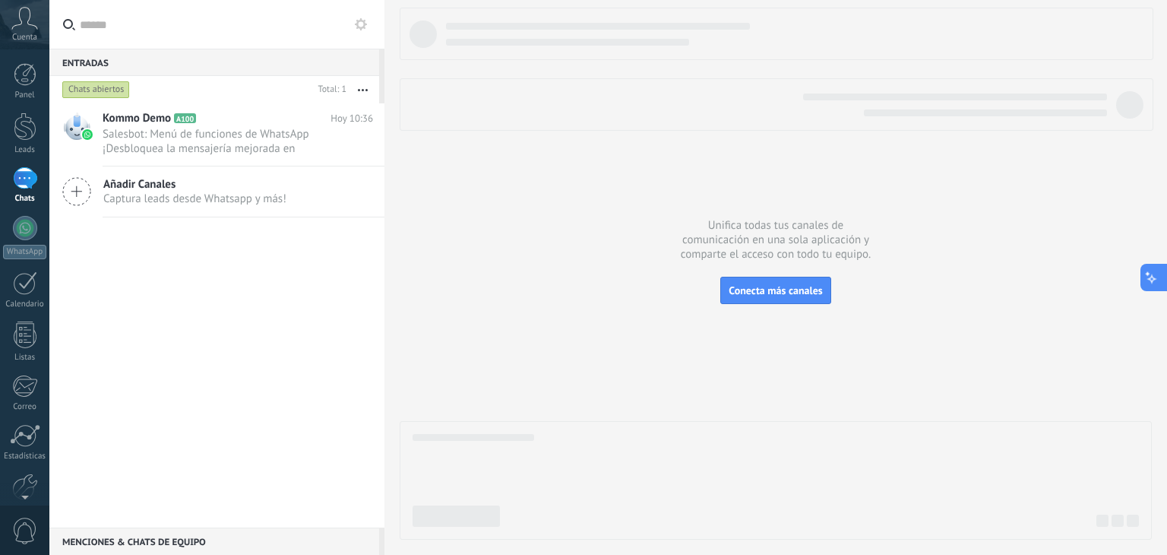
click at [1164, 277] on icon at bounding box center [1168, 277] width 11 height 11
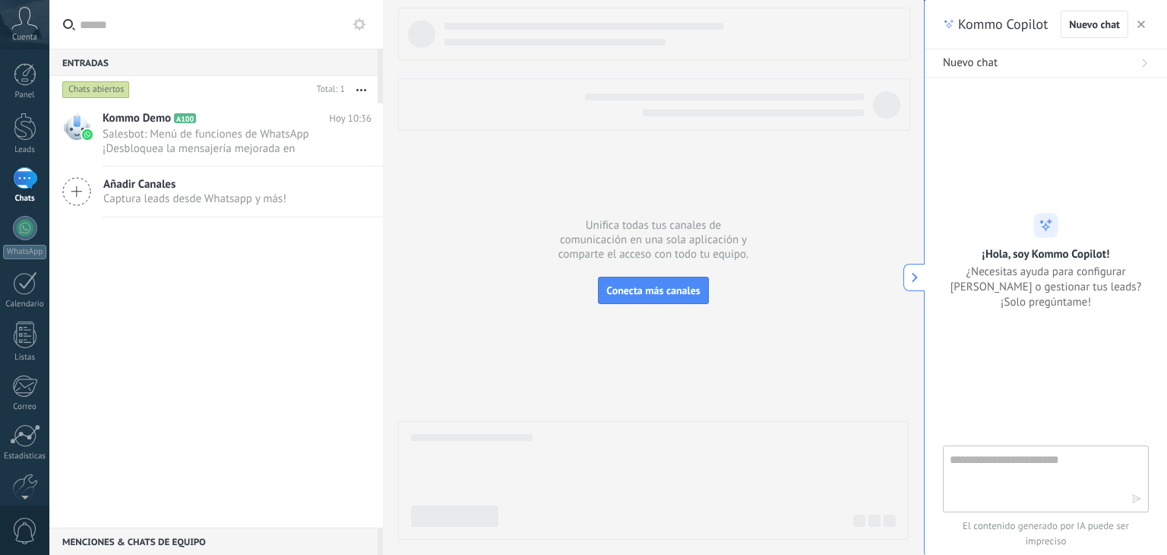
type textarea "**********"
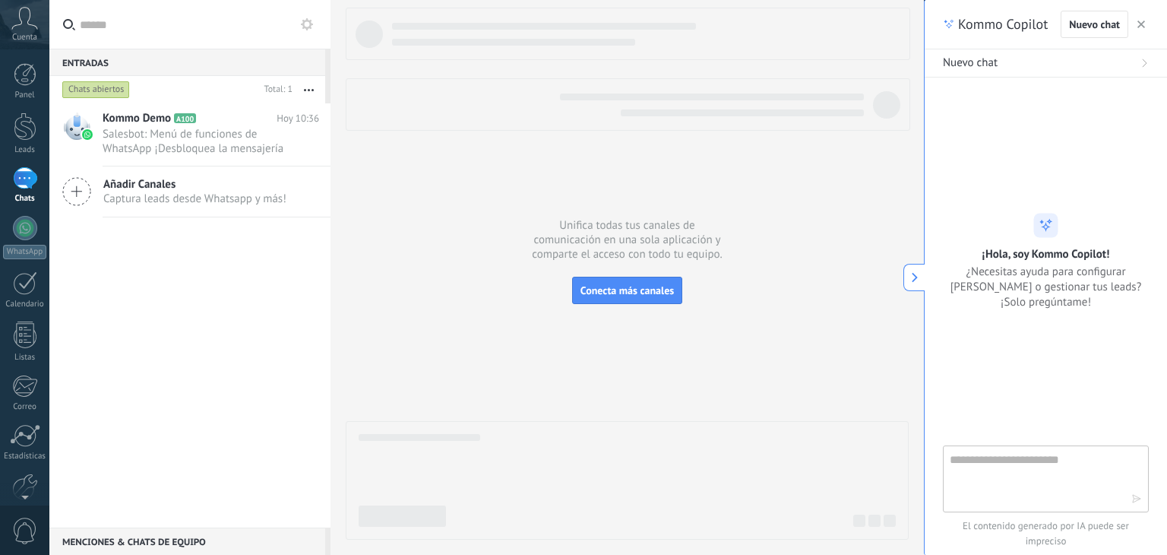
click at [910, 282] on icon at bounding box center [915, 277] width 11 height 11
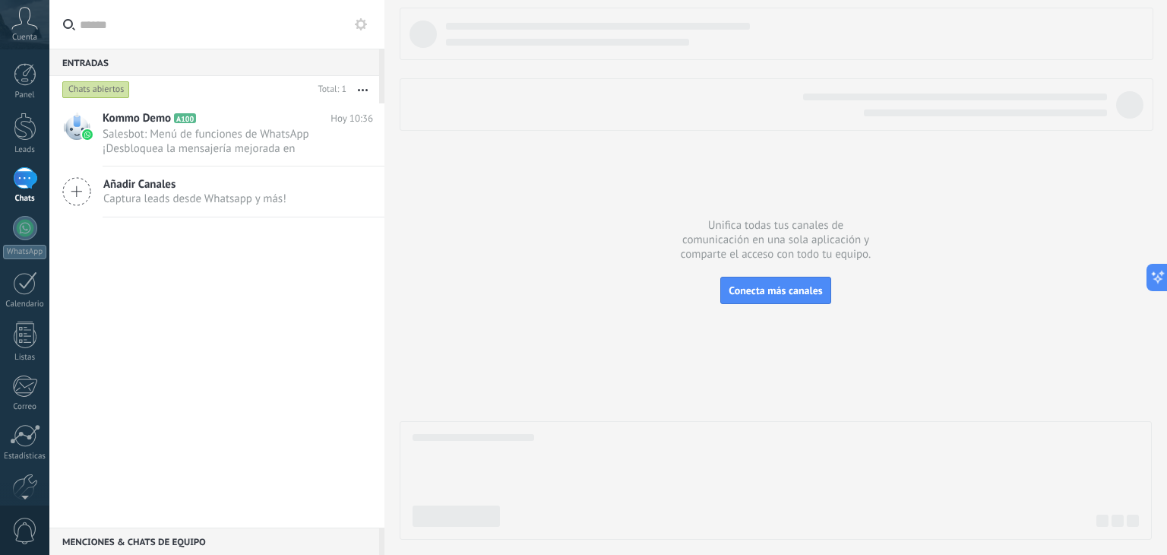
click at [214, 211] on div "Añadir Canales Captura leads desde Whatsapp y más!" at bounding box center [216, 191] width 335 height 51
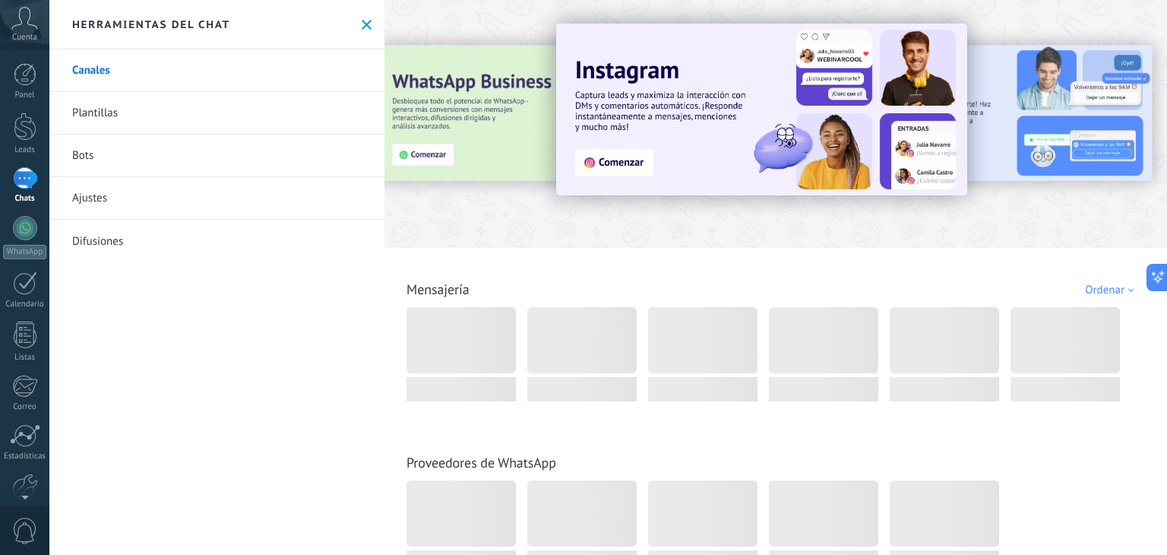
click at [365, 20] on icon at bounding box center [367, 25] width 10 height 10
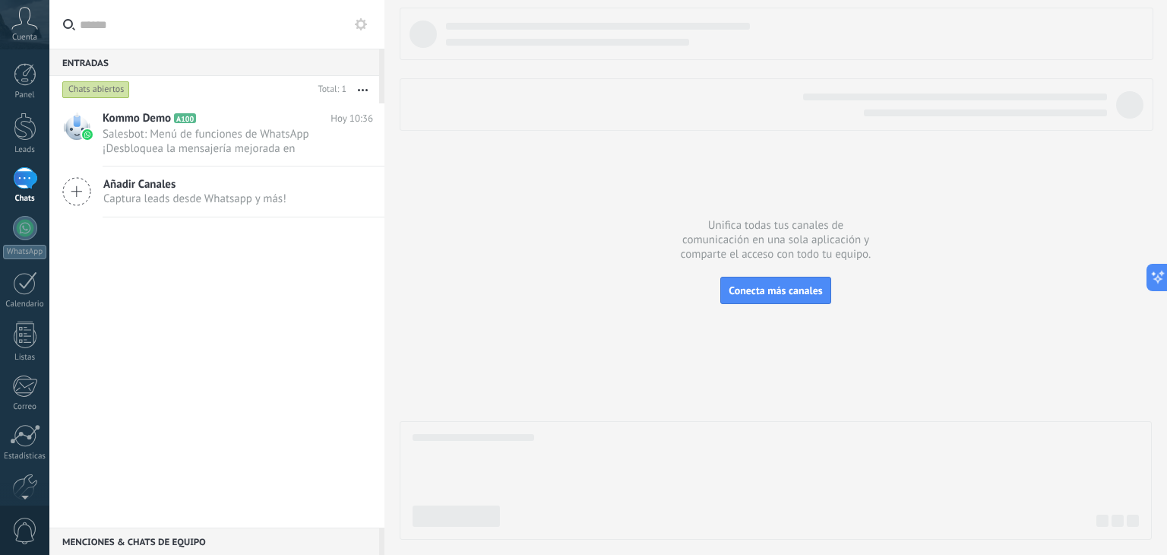
click at [245, 192] on span "Captura leads desde Whatsapp y más!" at bounding box center [194, 199] width 183 height 14
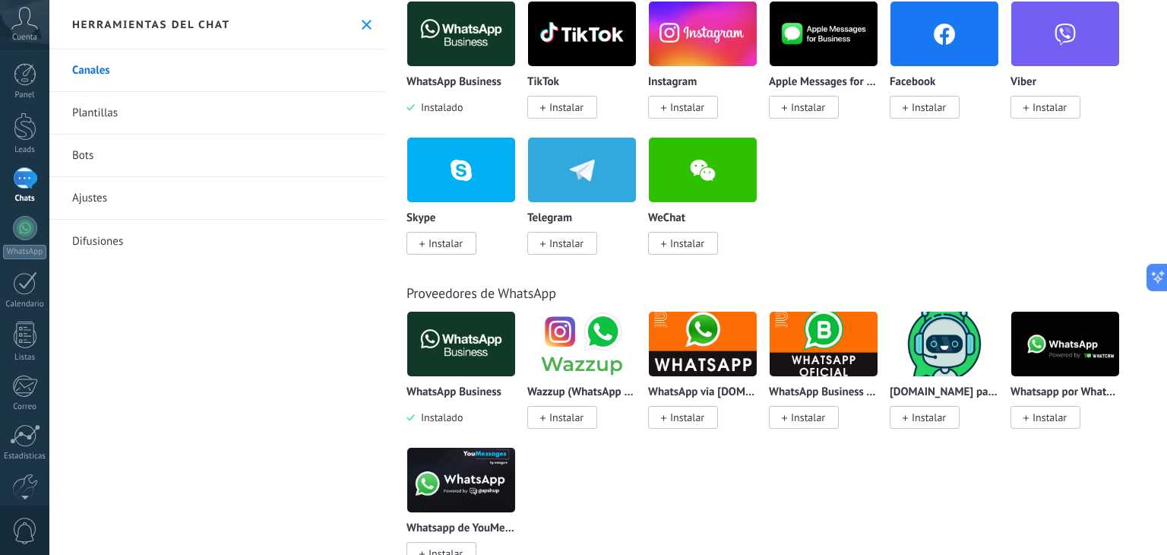
scroll to position [307, 0]
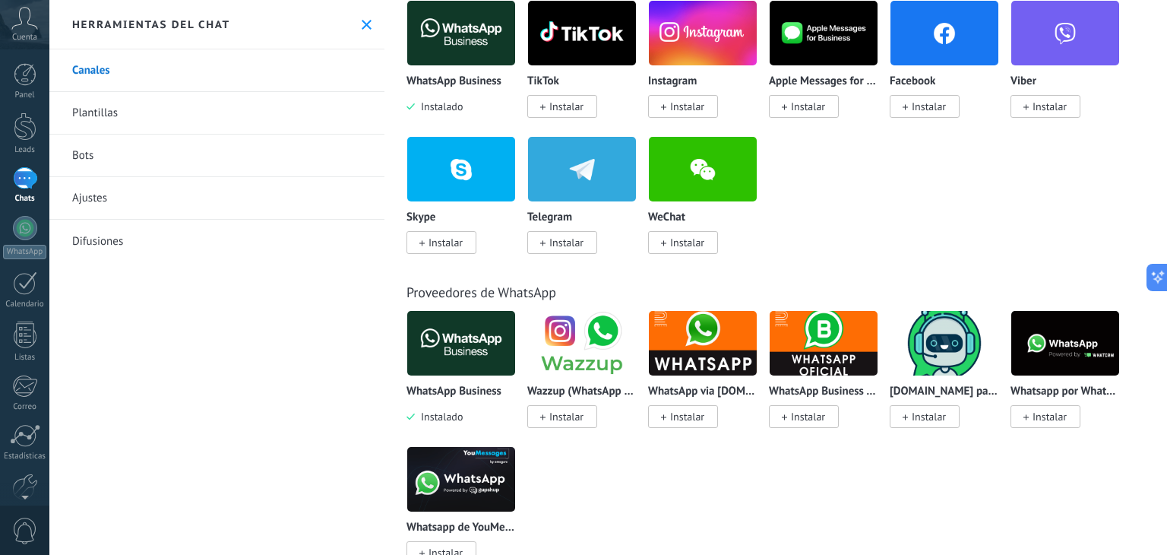
click at [458, 344] on img at bounding box center [461, 343] width 108 height 74
click at [443, 407] on div "WhatsApp Business Instalado" at bounding box center [461, 404] width 109 height 39
click at [458, 393] on p "WhatsApp Business" at bounding box center [454, 391] width 95 height 13
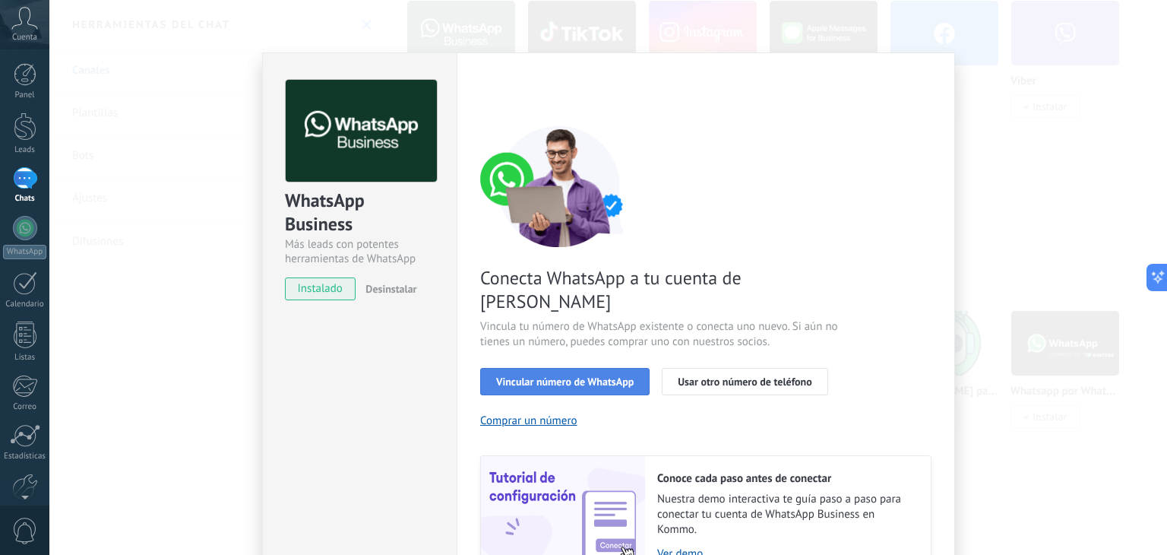
click at [565, 376] on span "Vincular número de WhatsApp" at bounding box center [565, 381] width 138 height 11
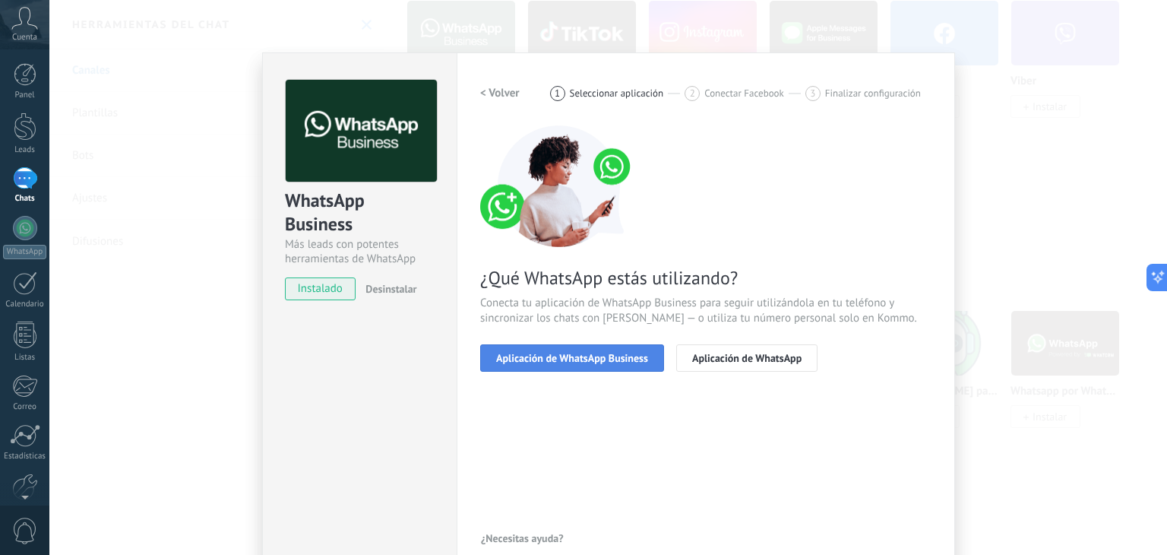
click at [584, 359] on span "Aplicación de WhatsApp Business" at bounding box center [572, 358] width 152 height 11
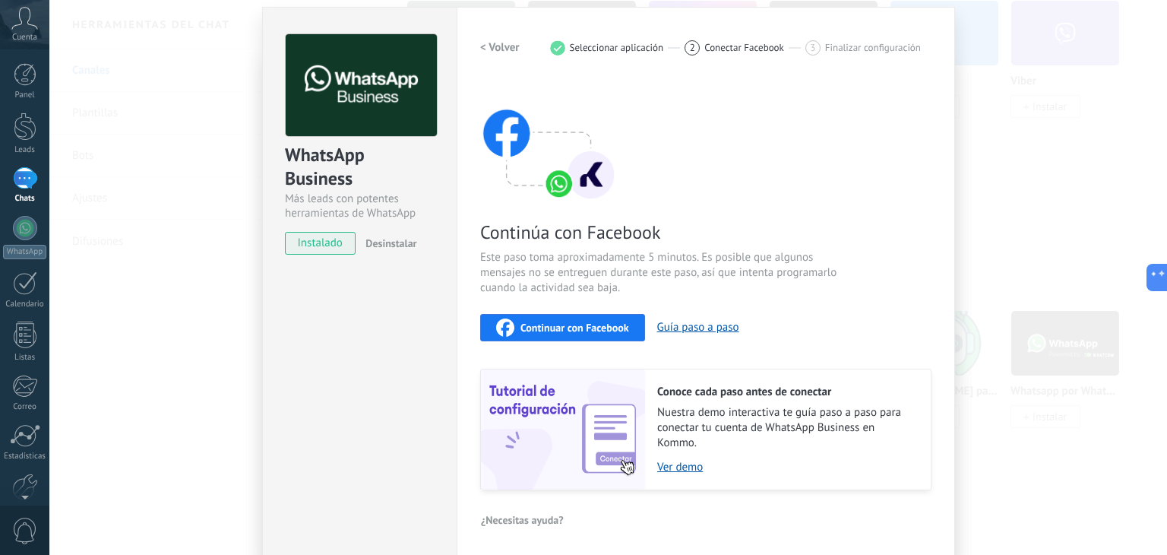
scroll to position [48, 0]
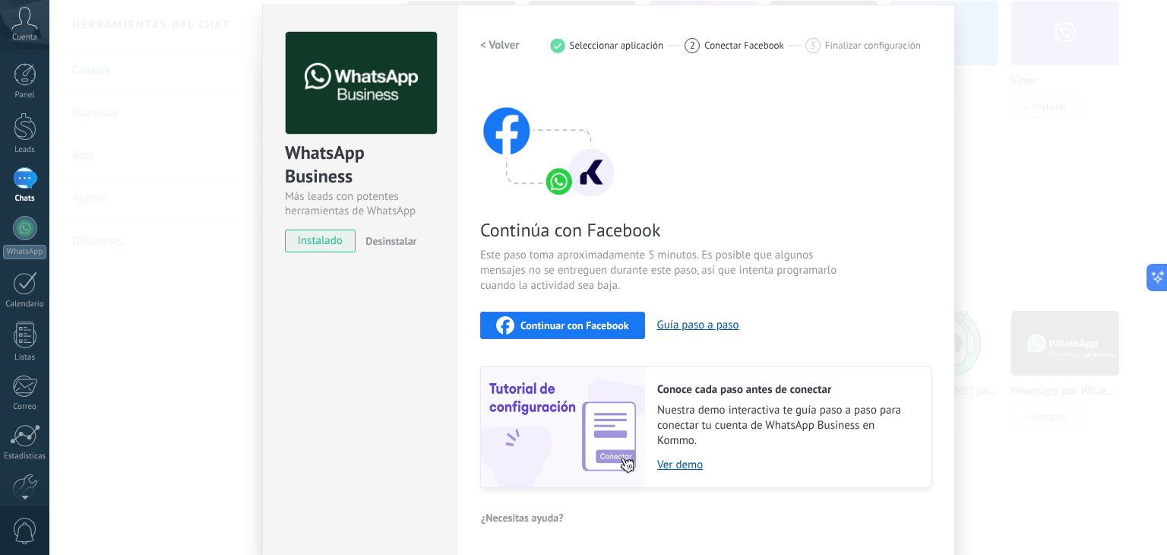
click at [558, 329] on span "Continuar con Facebook" at bounding box center [575, 325] width 109 height 11
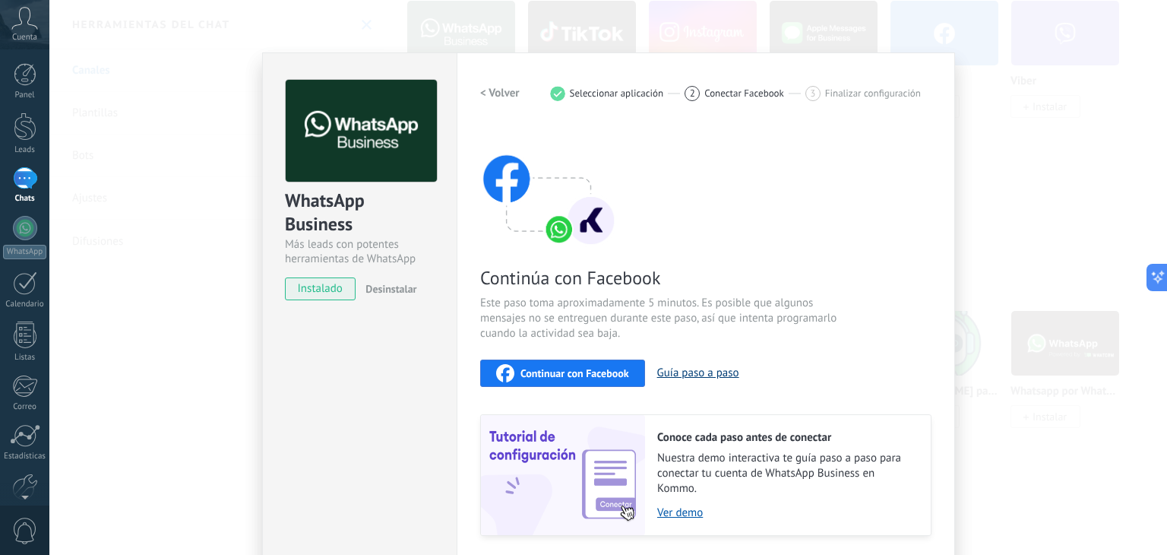
click at [692, 375] on button "Guía paso a paso" at bounding box center [698, 373] width 82 height 14
